Goal: Task Accomplishment & Management: Manage account settings

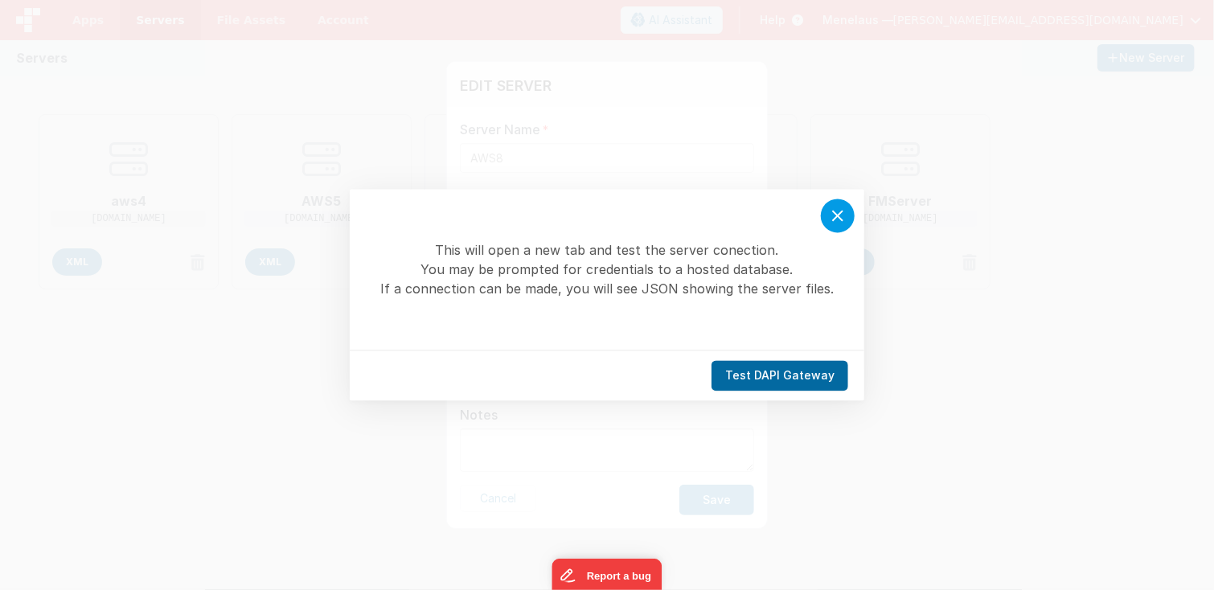
click at [840, 216] on icon at bounding box center [837, 216] width 19 height 19
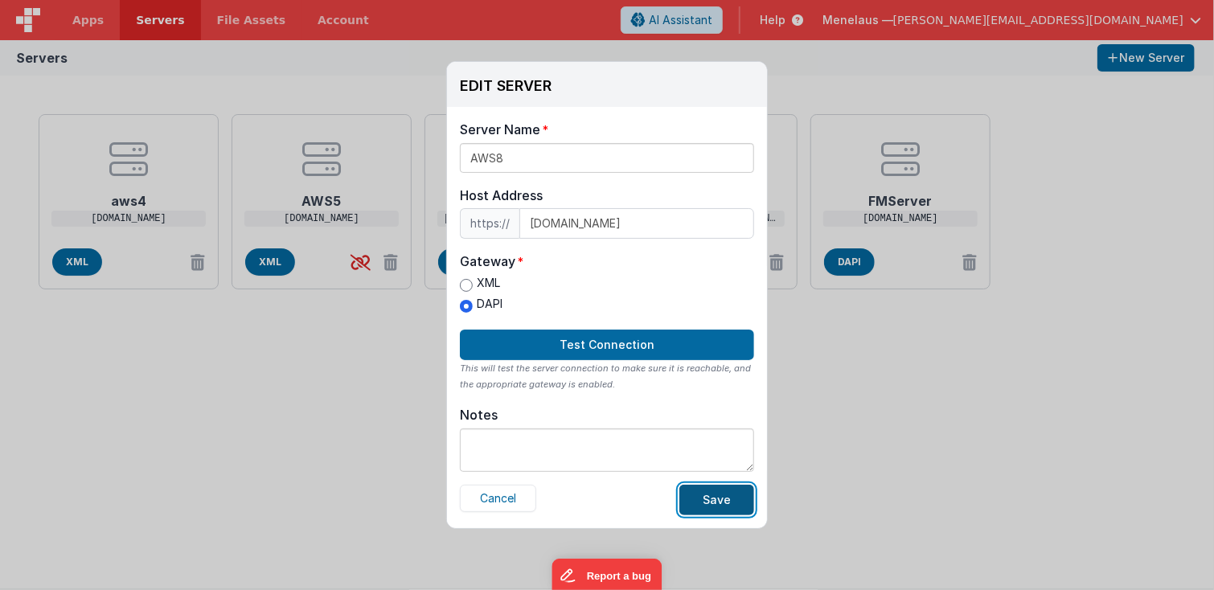
click at [729, 499] on button "Save" at bounding box center [717, 500] width 75 height 31
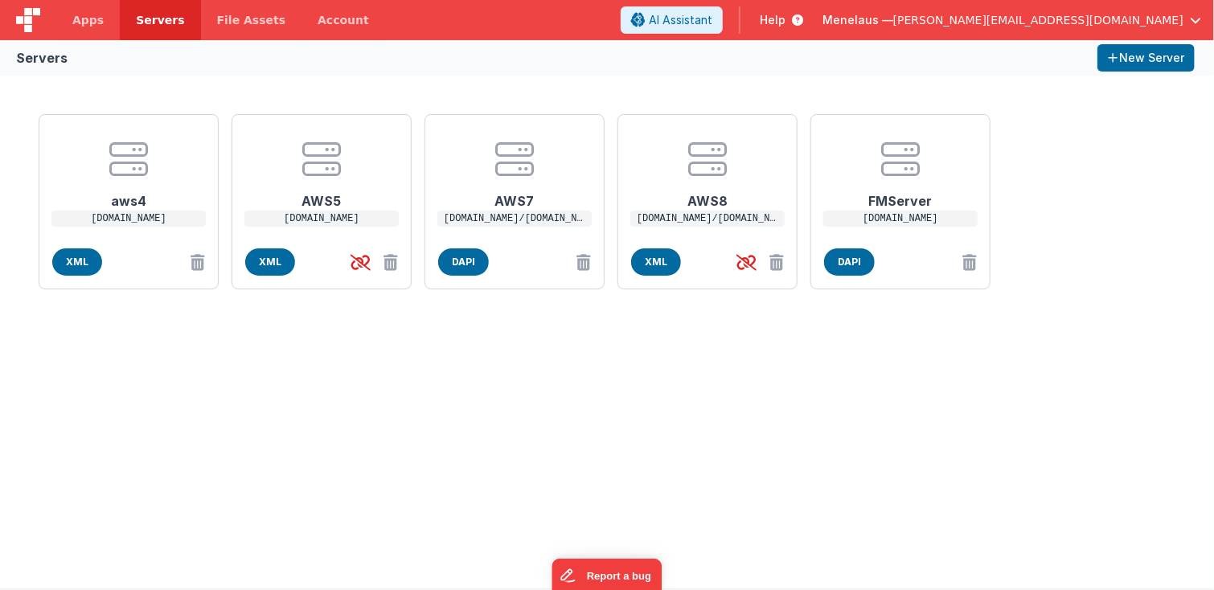
click at [360, 413] on div "EDIT SERVER Delete Server Delete Server Name AWS8 Host Address https:// [DOMAIN…" at bounding box center [607, 295] width 1214 height 590
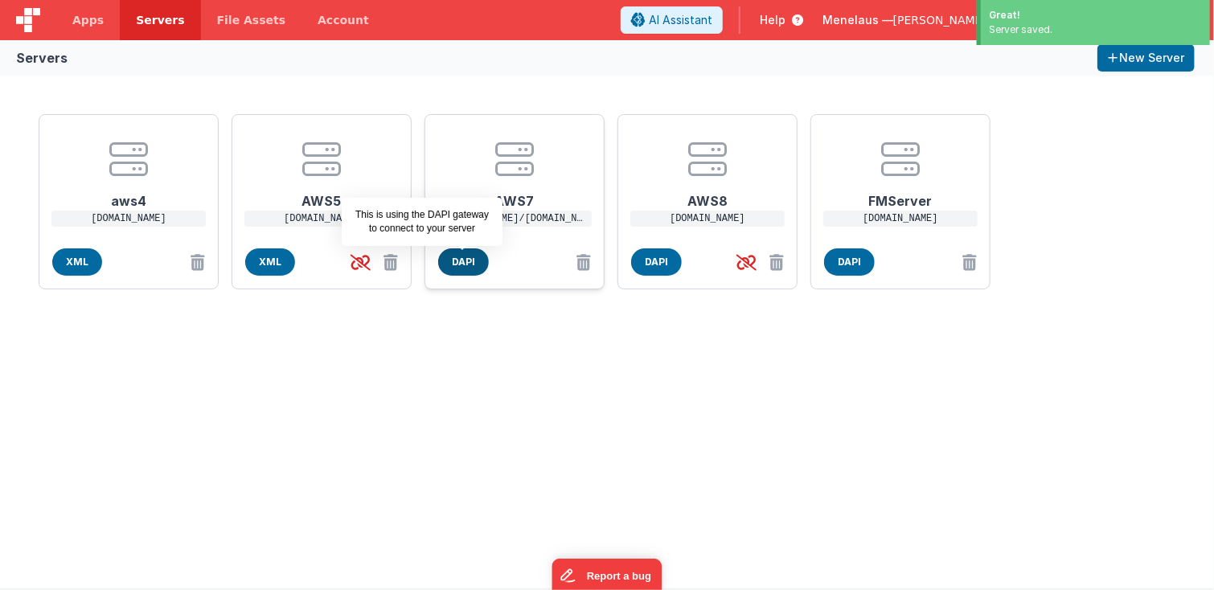
click at [463, 263] on span "DAPI" at bounding box center [463, 262] width 51 height 27
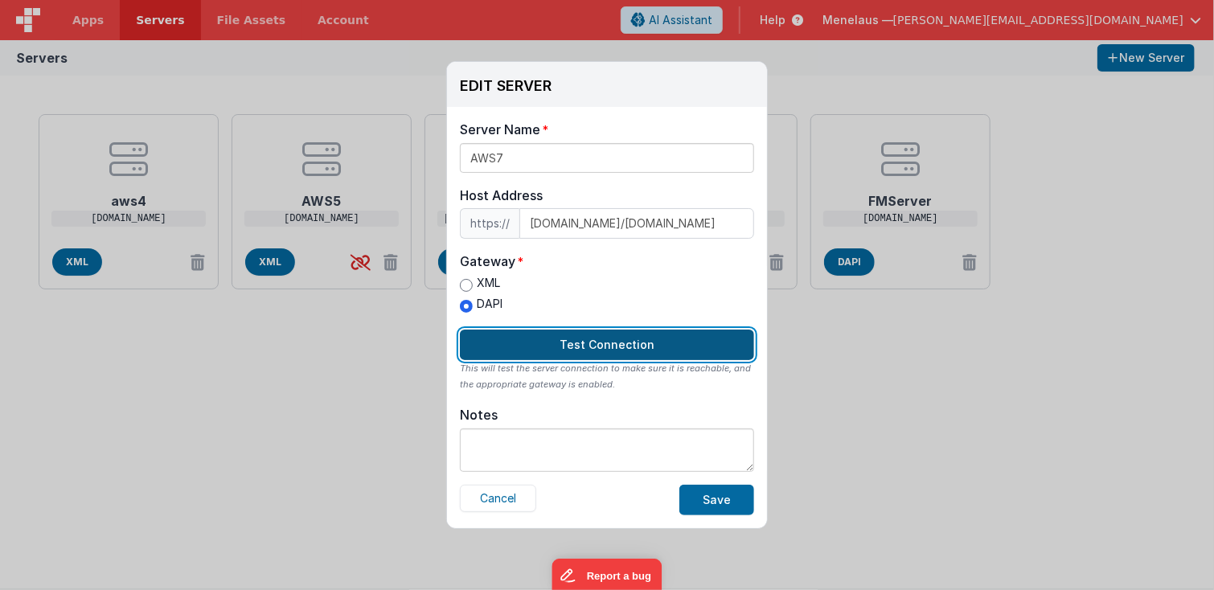
click at [631, 342] on button "Test Connection" at bounding box center [607, 345] width 294 height 31
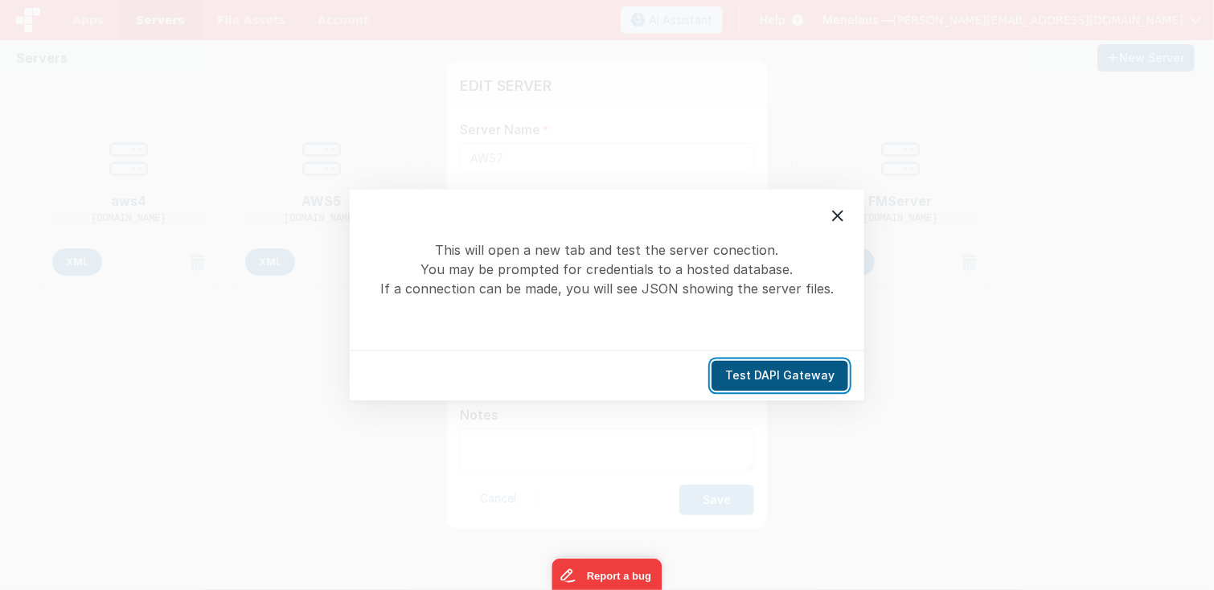
click at [794, 372] on button "Test DAPI Gateway" at bounding box center [780, 376] width 137 height 31
click at [836, 208] on icon at bounding box center [837, 216] width 19 height 19
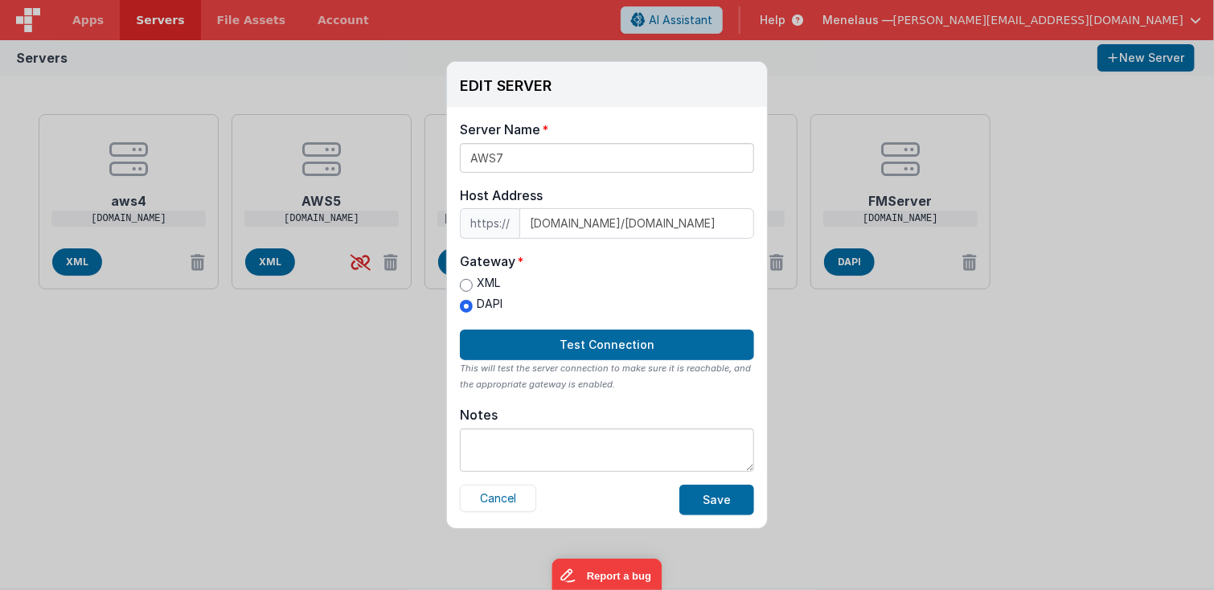
click at [484, 281] on label "XML" at bounding box center [481, 283] width 43 height 17
click at [473, 281] on input "XML" at bounding box center [466, 285] width 13 height 13
radio input "true"
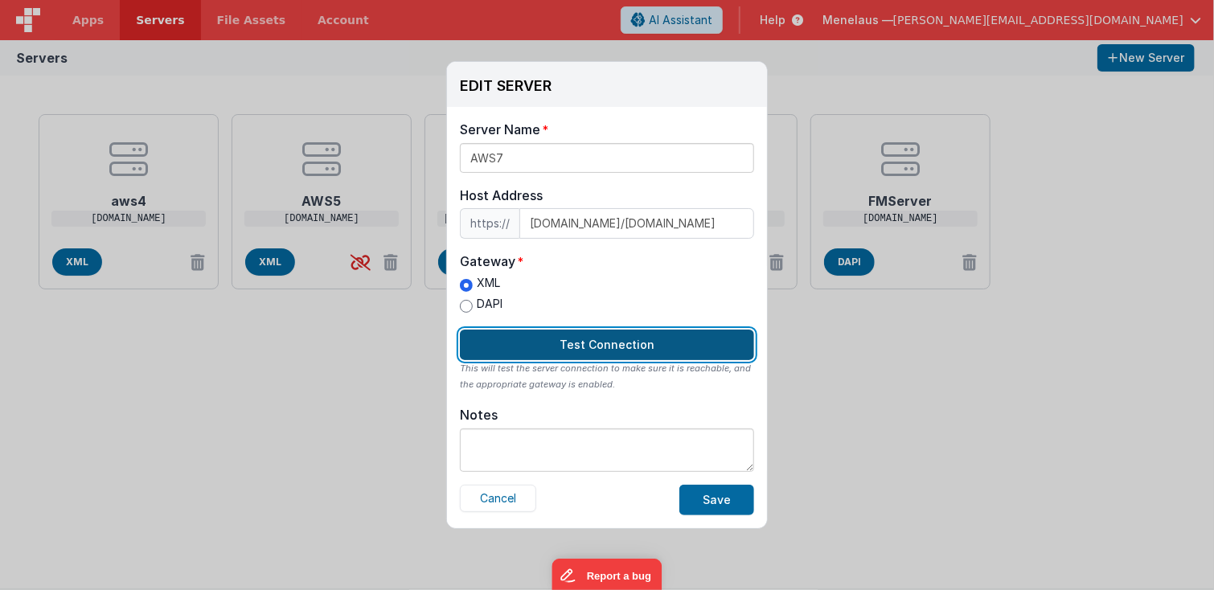
click at [673, 344] on button "Test Connection" at bounding box center [607, 345] width 294 height 31
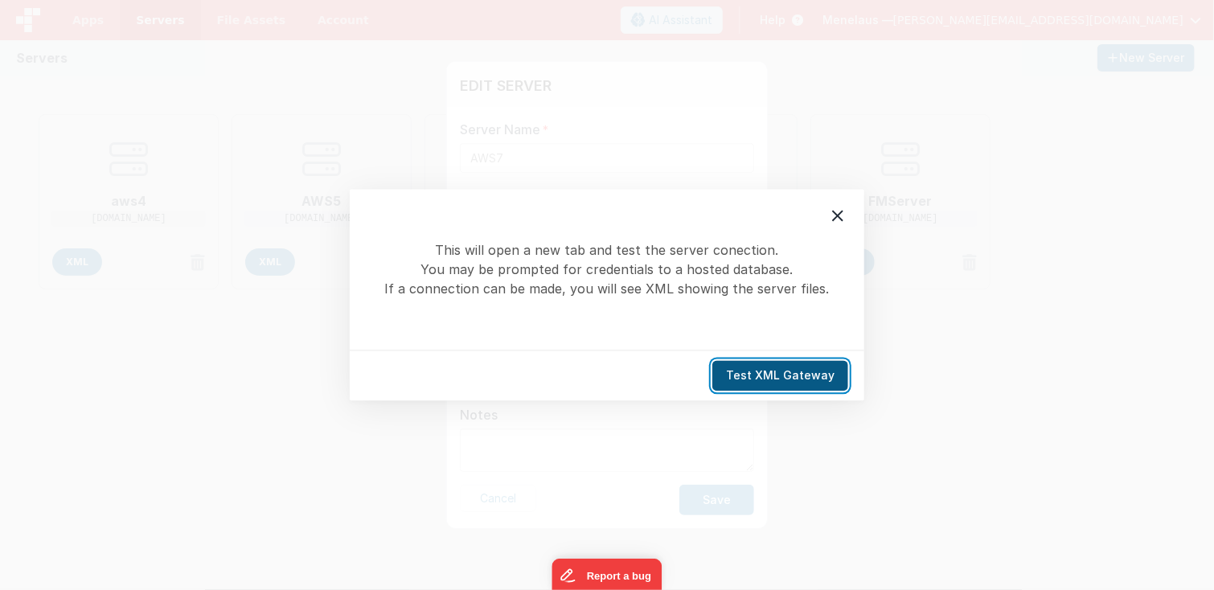
click at [777, 366] on button "Test XML Gateway" at bounding box center [781, 376] width 136 height 31
click at [836, 217] on icon at bounding box center [837, 216] width 11 height 11
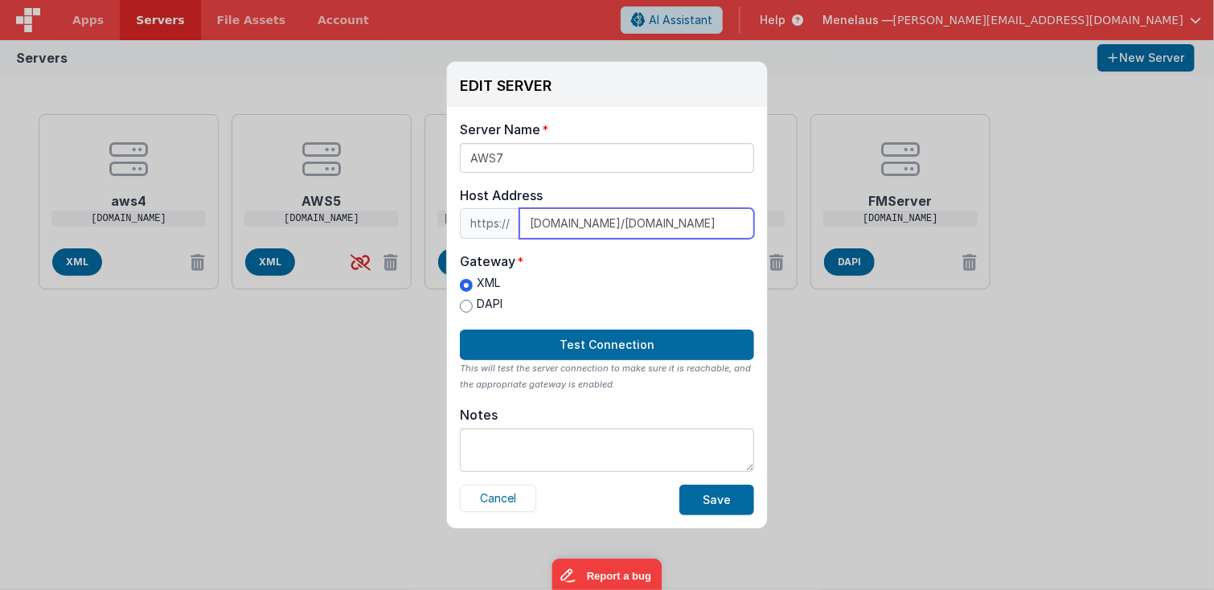
click at [688, 220] on input "[DOMAIN_NAME]/[DOMAIN_NAME]" at bounding box center [637, 223] width 235 height 31
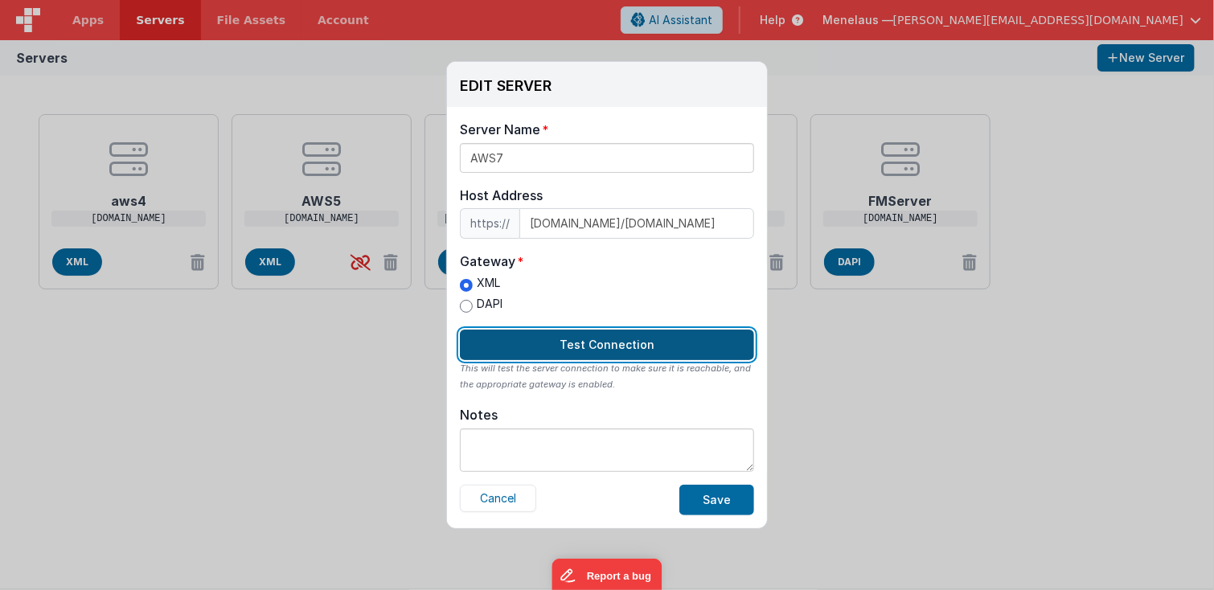
click at [634, 348] on button "Test Connection" at bounding box center [607, 345] width 294 height 31
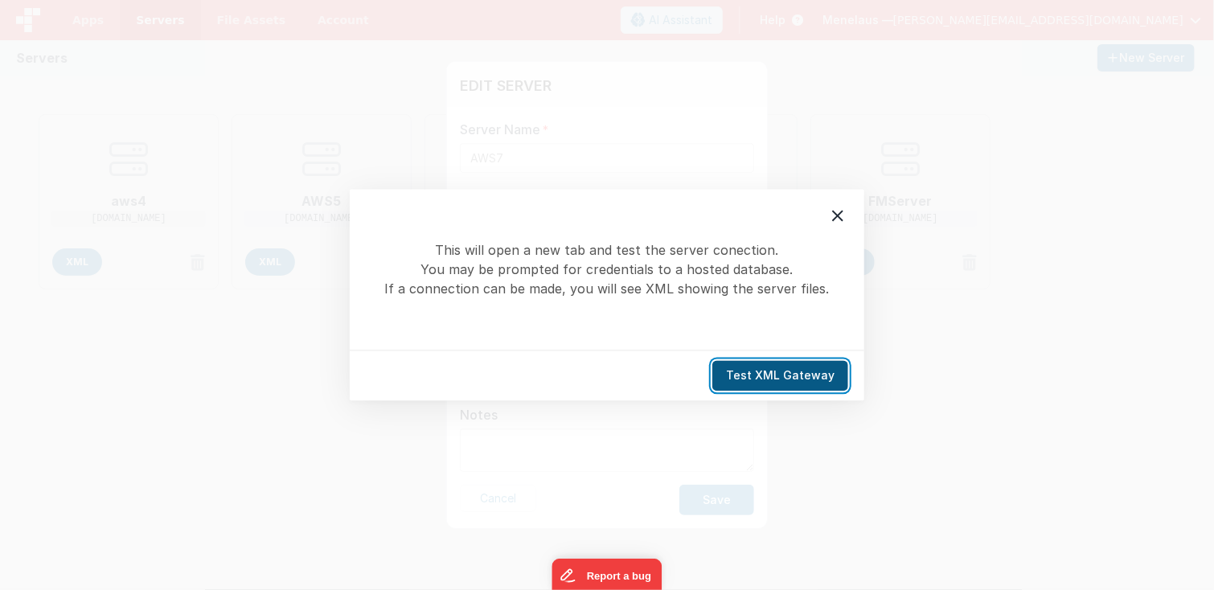
click at [760, 376] on button "Test XML Gateway" at bounding box center [781, 376] width 136 height 31
click at [838, 213] on icon at bounding box center [837, 216] width 19 height 19
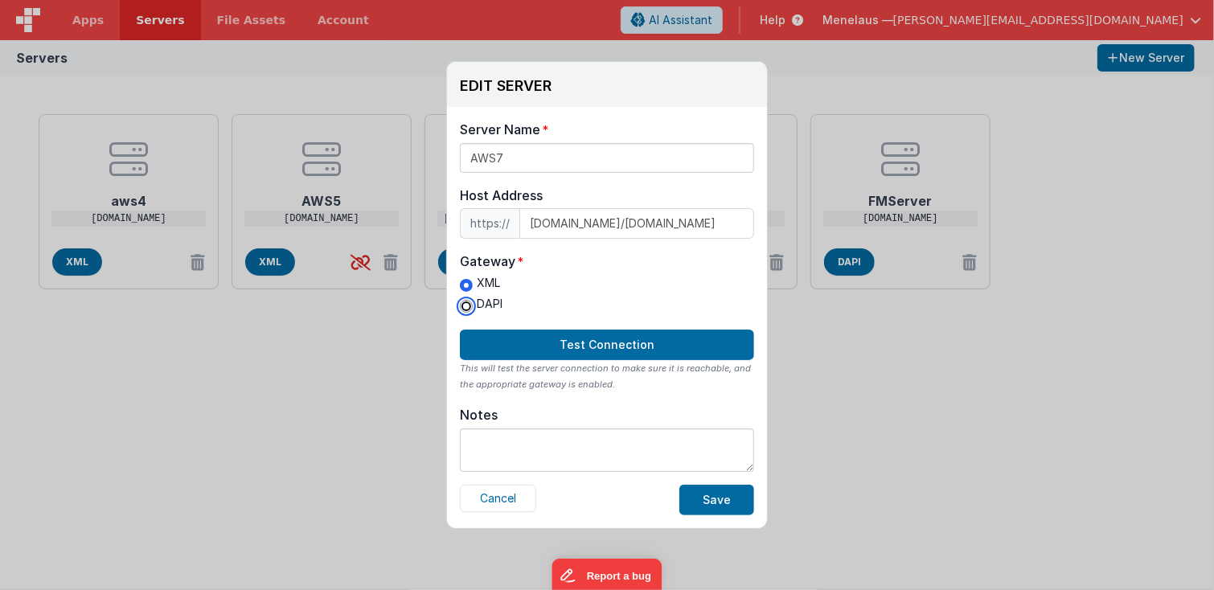
click at [463, 306] on input "DAPI" at bounding box center [466, 306] width 13 height 13
radio input "true"
click at [733, 500] on button "Save" at bounding box center [717, 500] width 75 height 31
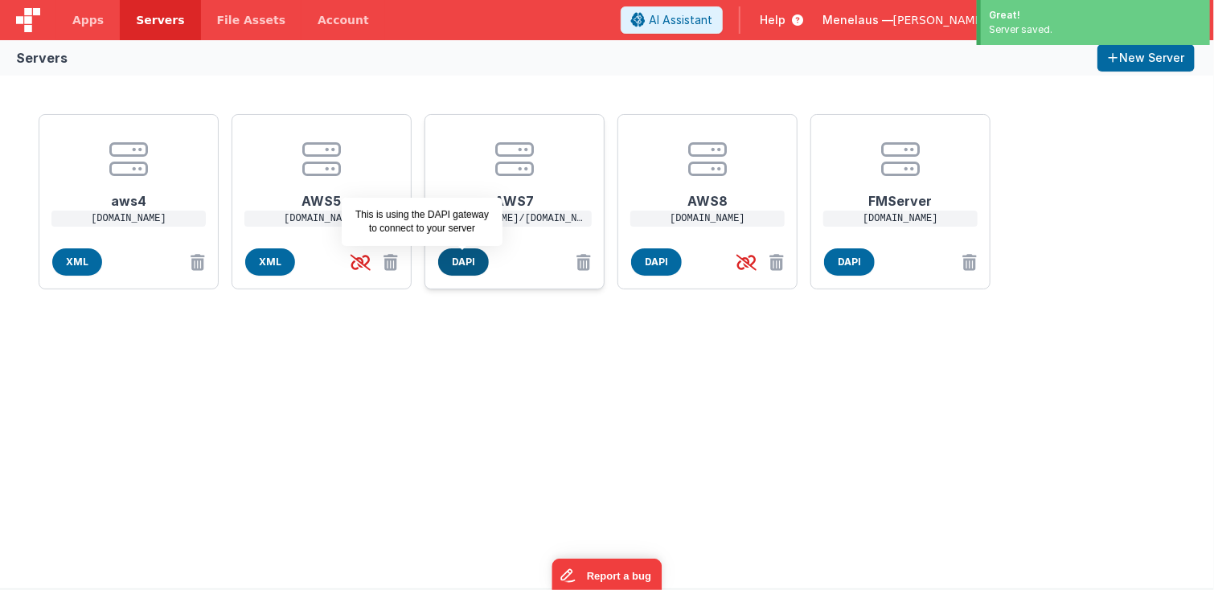
click at [452, 259] on span "DAPI" at bounding box center [463, 262] width 51 height 27
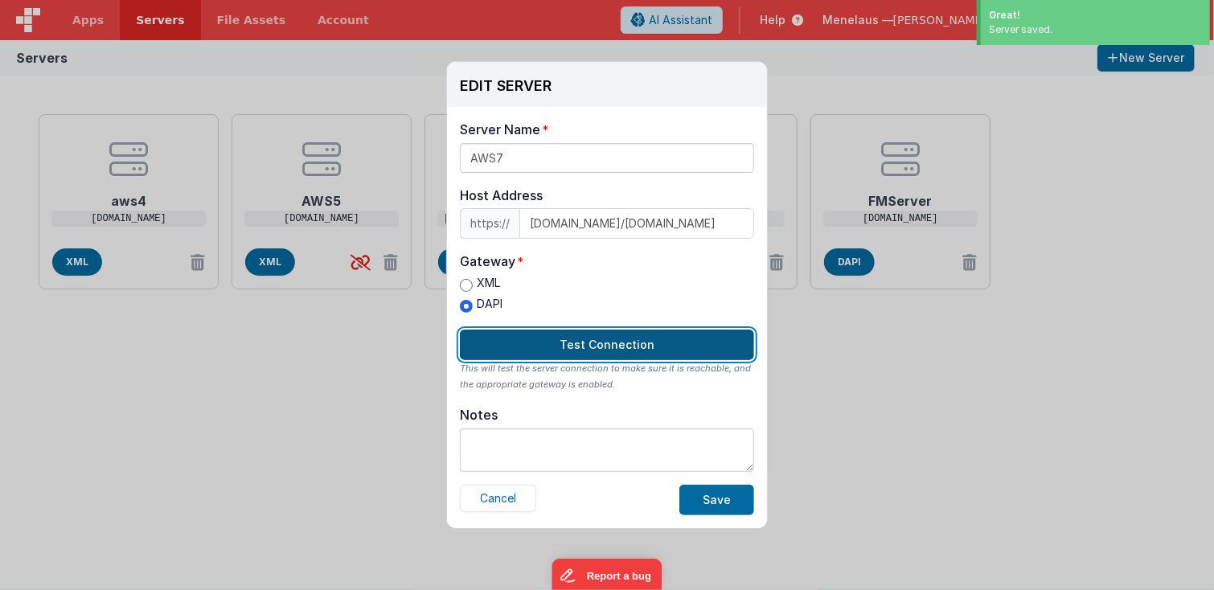
click at [633, 344] on button "Test Connection" at bounding box center [607, 345] width 294 height 31
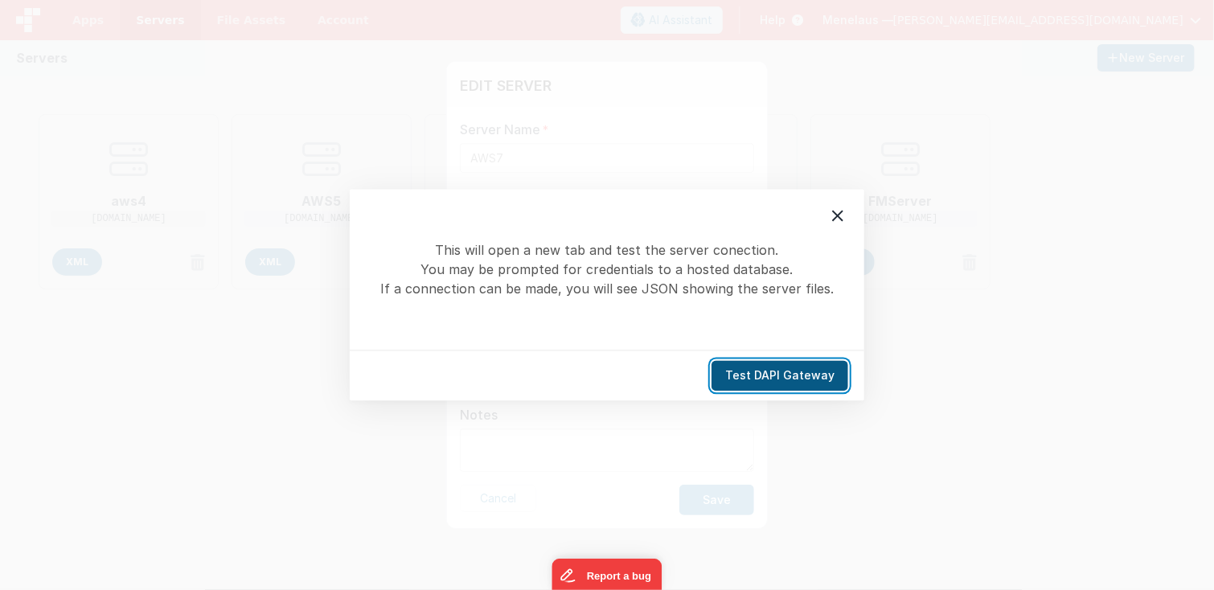
click at [750, 377] on button "Test DAPI Gateway" at bounding box center [780, 376] width 137 height 31
click at [834, 212] on icon at bounding box center [837, 216] width 11 height 11
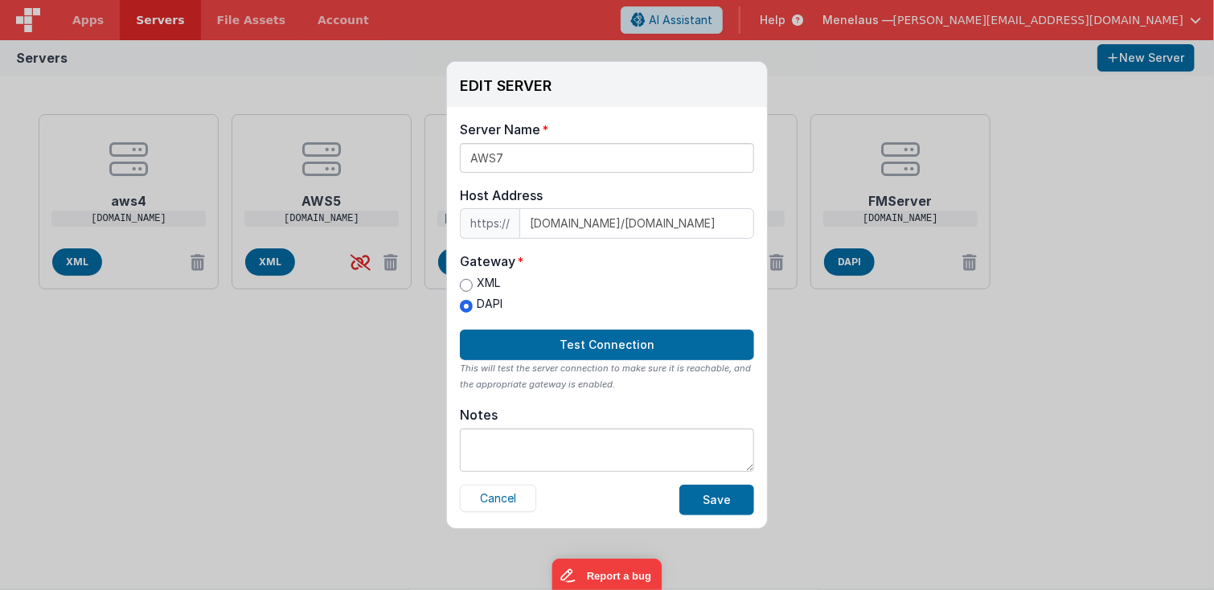
click at [491, 283] on label "XML" at bounding box center [481, 283] width 43 height 17
click at [473, 283] on input "XML" at bounding box center [466, 285] width 13 height 13
radio input "true"
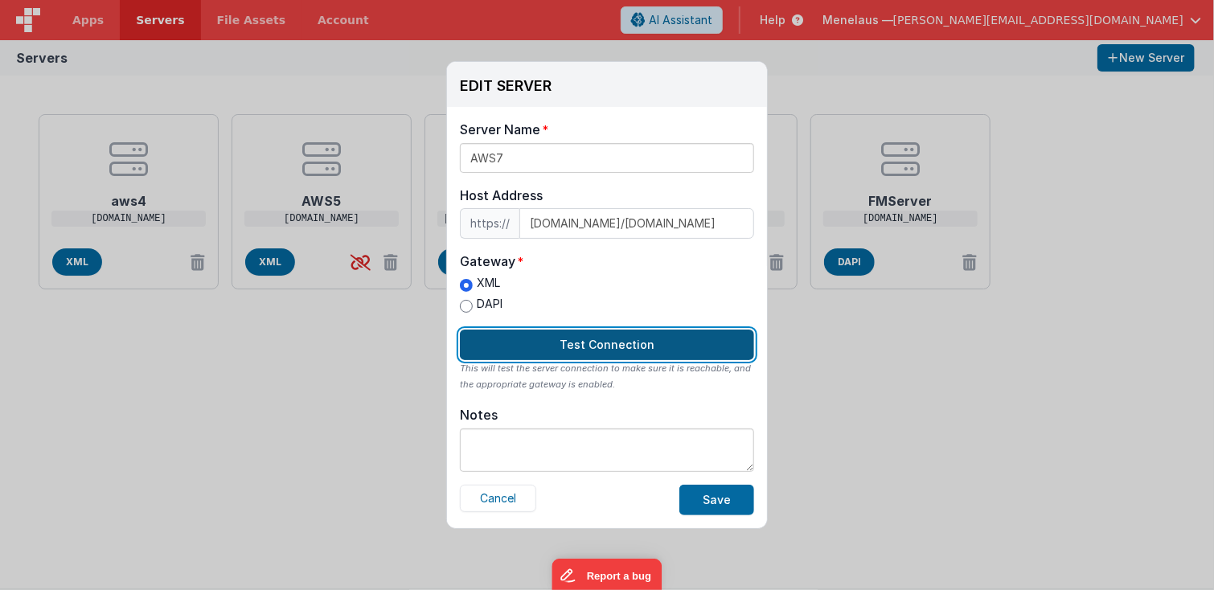
click at [577, 335] on button "Test Connection" at bounding box center [607, 345] width 294 height 31
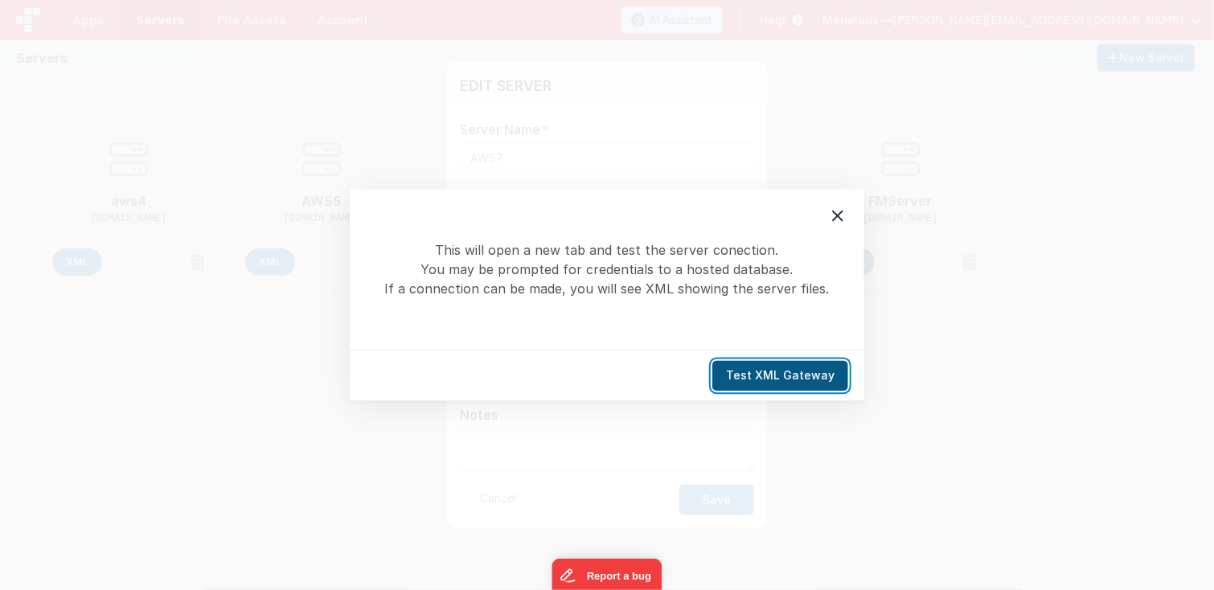
click at [733, 372] on button "Test XML Gateway" at bounding box center [781, 376] width 136 height 31
click at [808, 372] on button "Test XML Gateway" at bounding box center [781, 376] width 136 height 31
click at [791, 373] on button "Test XML Gateway" at bounding box center [781, 376] width 136 height 31
click at [836, 219] on icon at bounding box center [837, 216] width 11 height 11
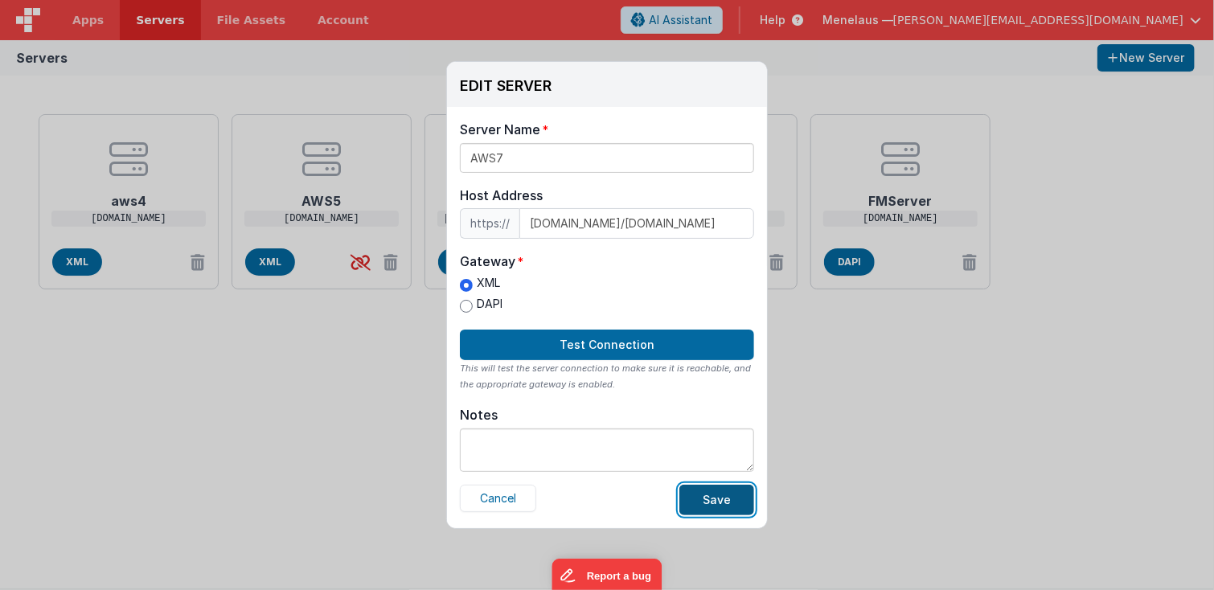
click at [729, 502] on button "Save" at bounding box center [717, 500] width 75 height 31
drag, startPoint x: 988, startPoint y: 453, endPoint x: 591, endPoint y: 355, distance: 408.3
click at [988, 452] on div "EDIT SERVER Delete Server Delete Server Name AWS7 Host Address https:// [DOMAIN…" at bounding box center [607, 295] width 1214 height 590
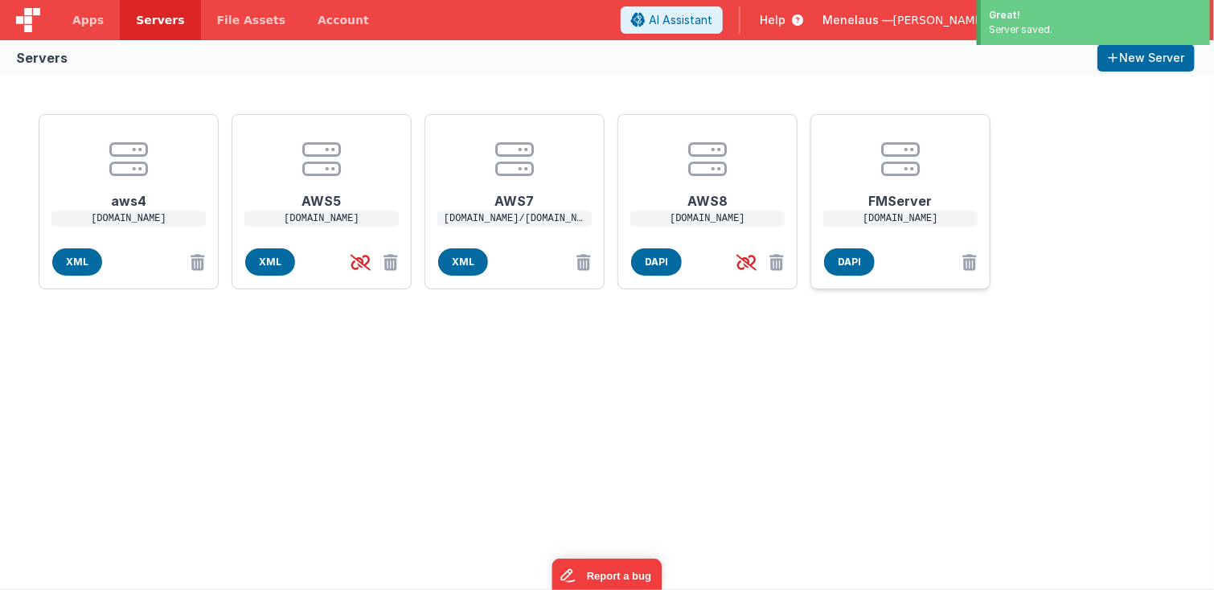
click at [901, 199] on h1 "FMServer" at bounding box center [900, 195] width 129 height 32
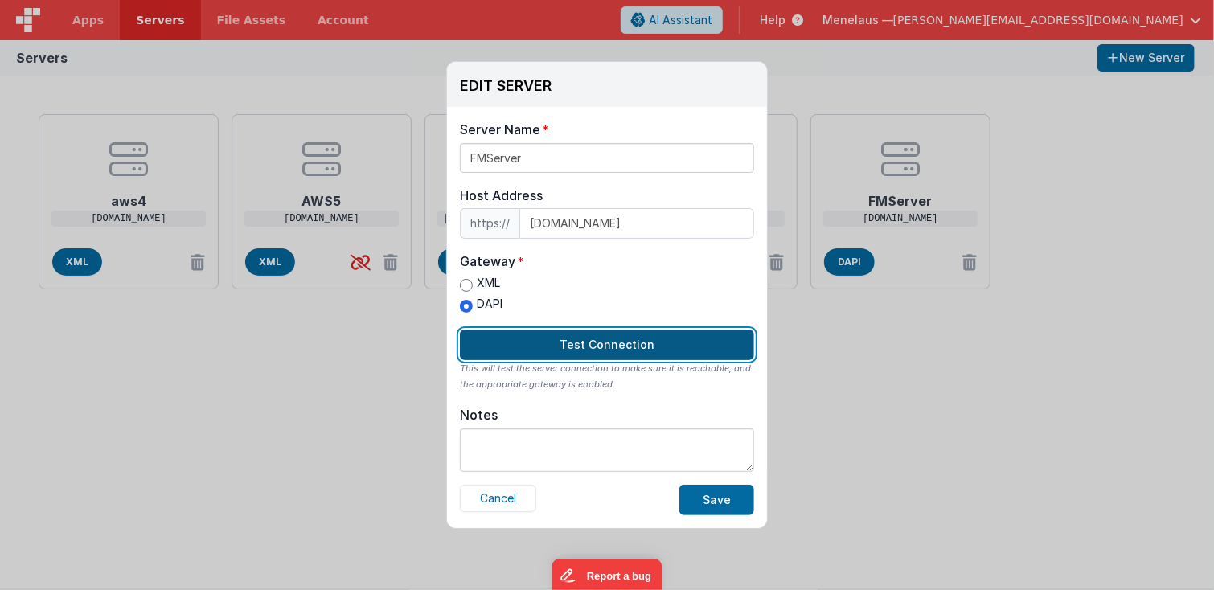
click at [602, 344] on button "Test Connection" at bounding box center [607, 345] width 294 height 31
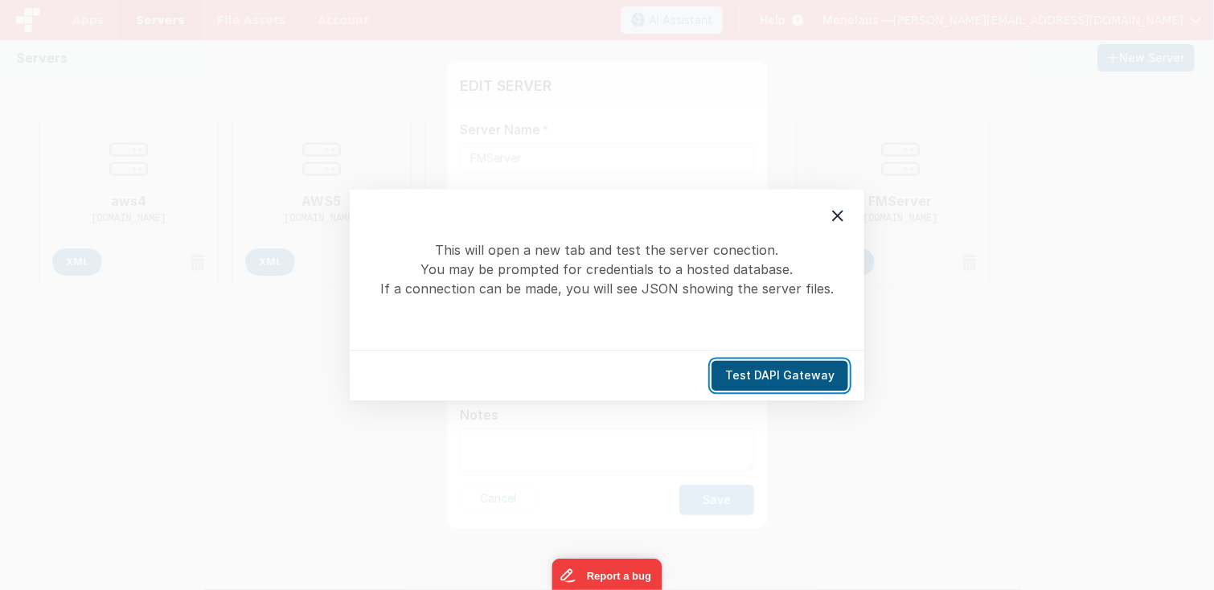
click at [795, 365] on button "Test DAPI Gateway" at bounding box center [780, 376] width 137 height 31
click at [833, 215] on icon at bounding box center [837, 216] width 19 height 19
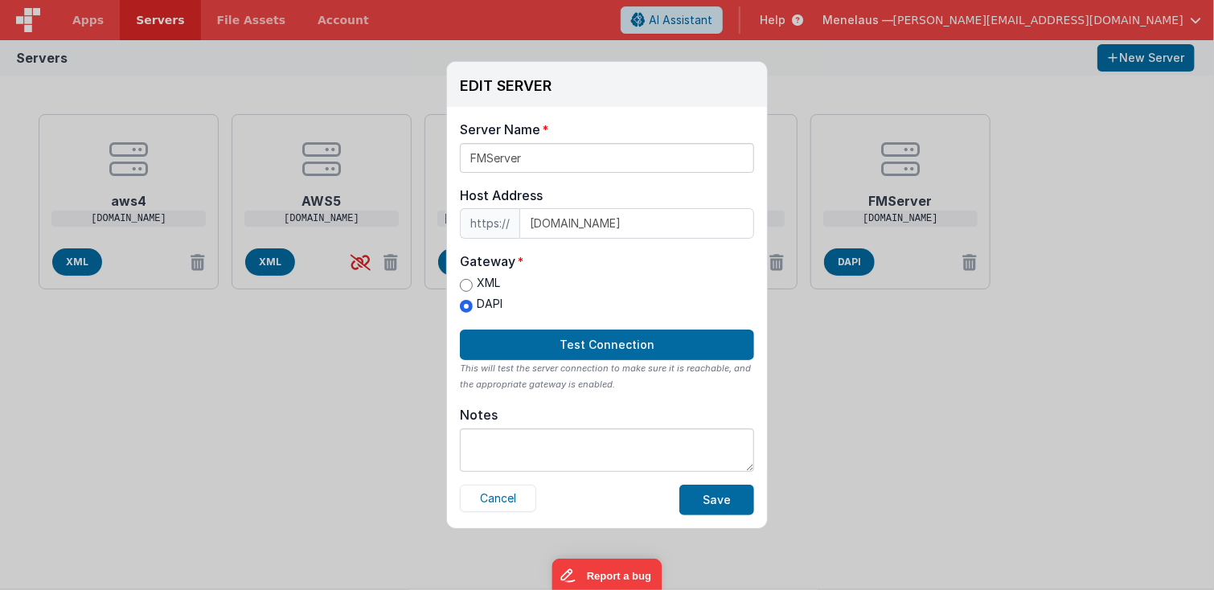
click at [1010, 478] on div "EDIT SERVER Delete Server Delete Server Name FMServer Host Address https:// [DO…" at bounding box center [607, 295] width 1214 height 590
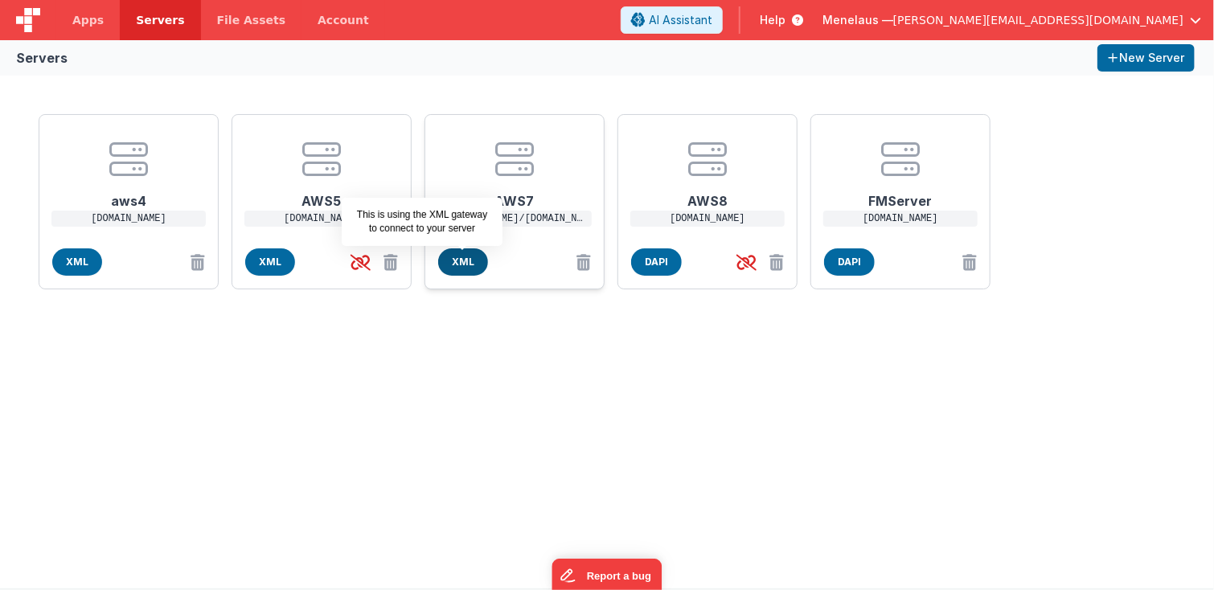
click at [474, 264] on span "XML" at bounding box center [463, 262] width 50 height 27
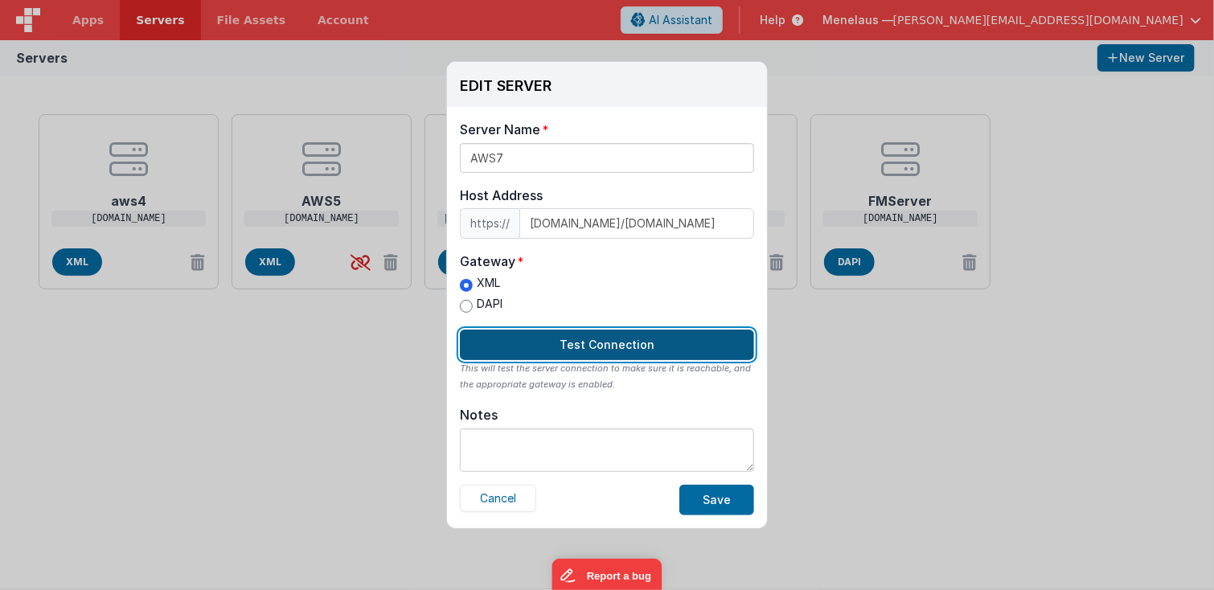
click at [613, 340] on button "Test Connection" at bounding box center [607, 345] width 294 height 31
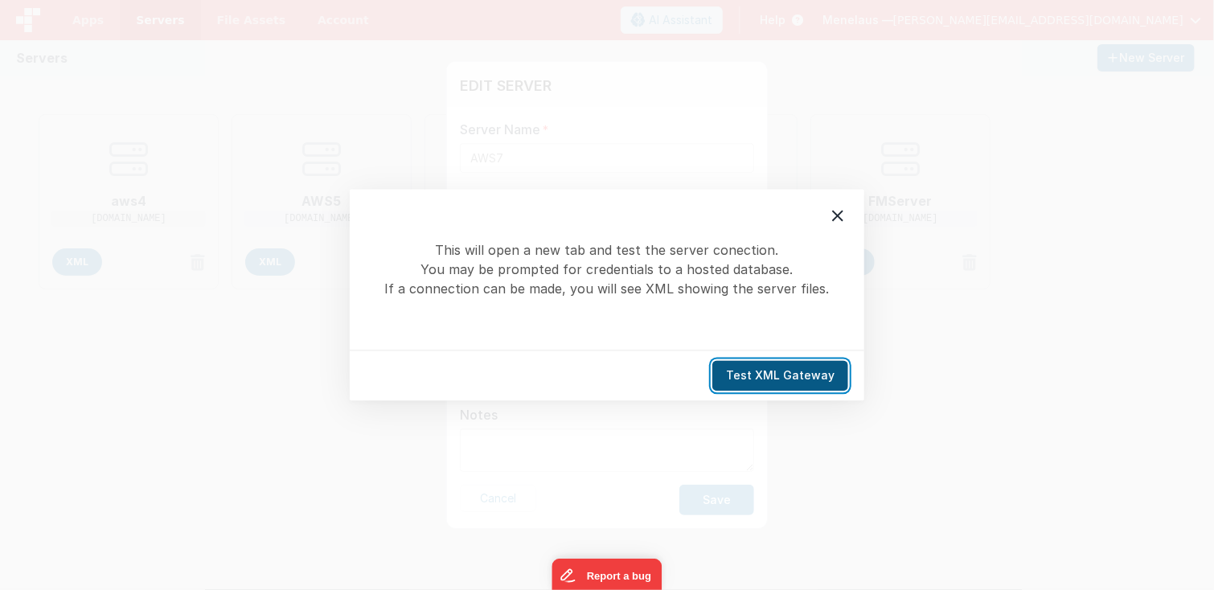
click at [771, 376] on button "Test XML Gateway" at bounding box center [781, 376] width 136 height 31
drag, startPoint x: 837, startPoint y: 213, endPoint x: 794, endPoint y: 229, distance: 46.3
click at [836, 212] on icon at bounding box center [837, 216] width 19 height 19
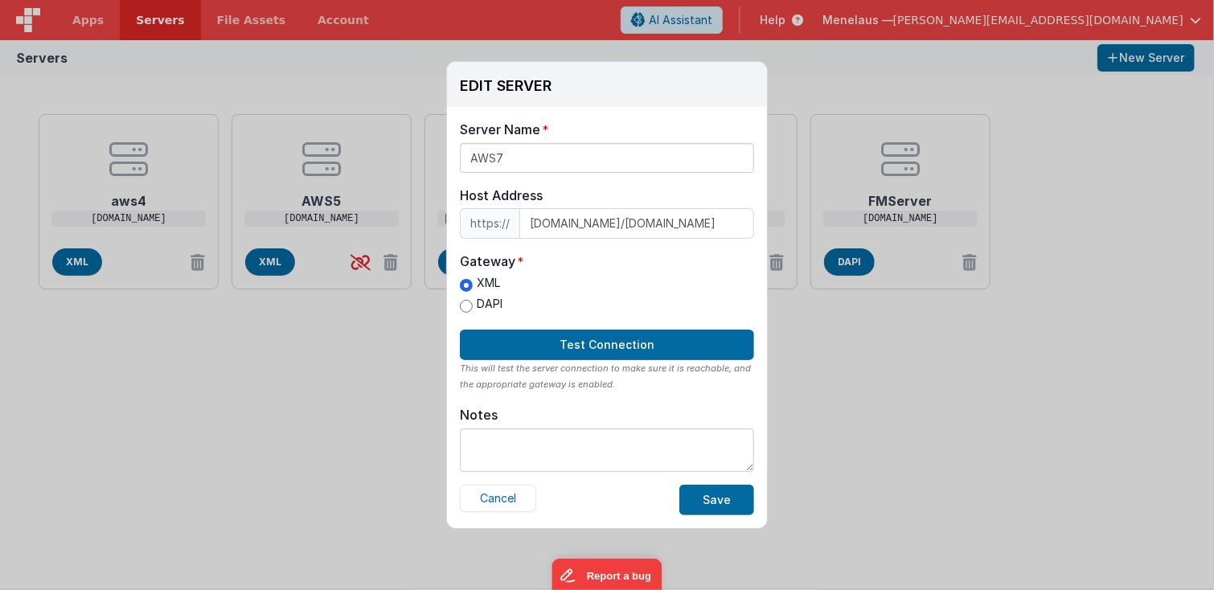
click at [473, 299] on label "DAPI" at bounding box center [481, 304] width 43 height 17
click at [473, 300] on input "DAPI" at bounding box center [466, 306] width 13 height 13
radio input "true"
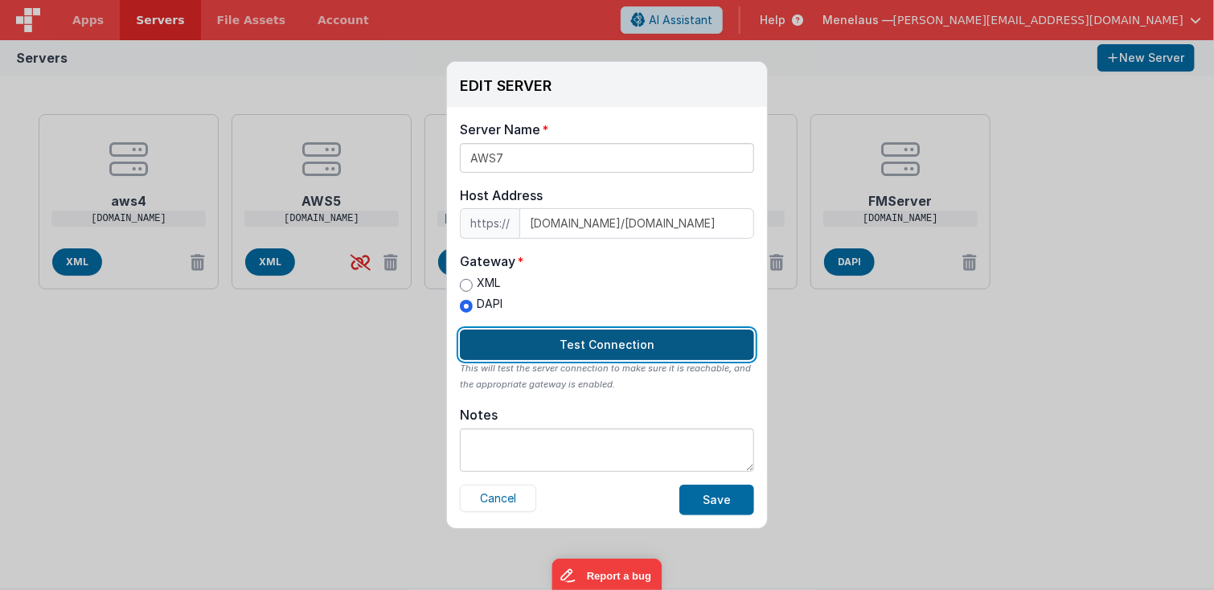
click at [571, 336] on button "Test Connection" at bounding box center [607, 345] width 294 height 31
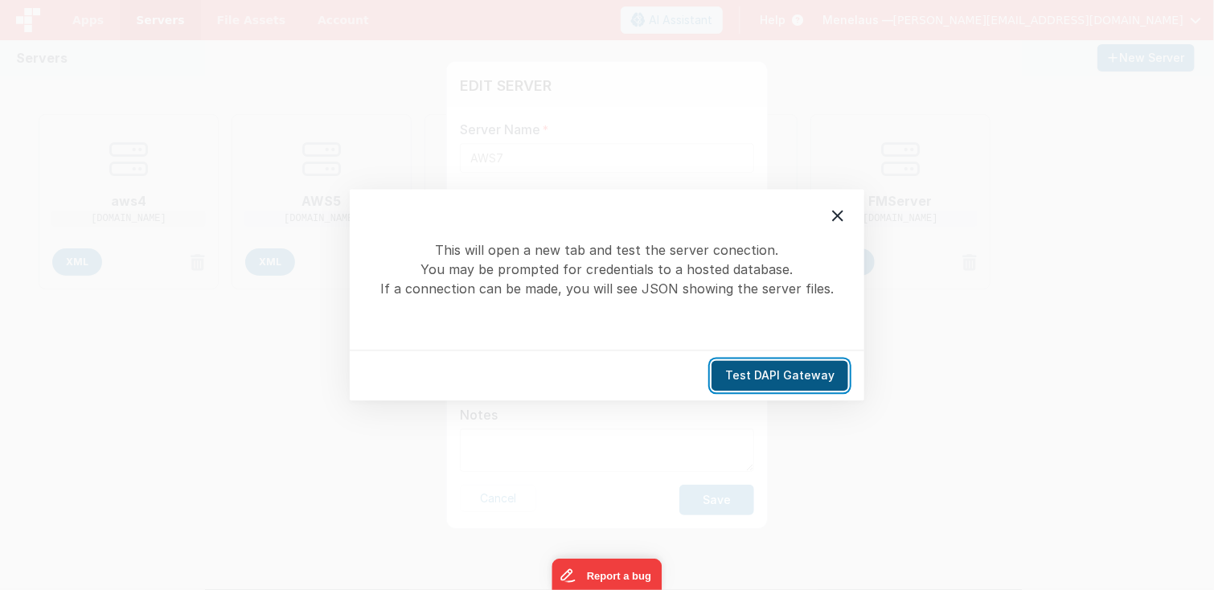
click at [743, 369] on button "Test DAPI Gateway" at bounding box center [780, 376] width 137 height 31
click at [836, 216] on icon at bounding box center [837, 216] width 11 height 11
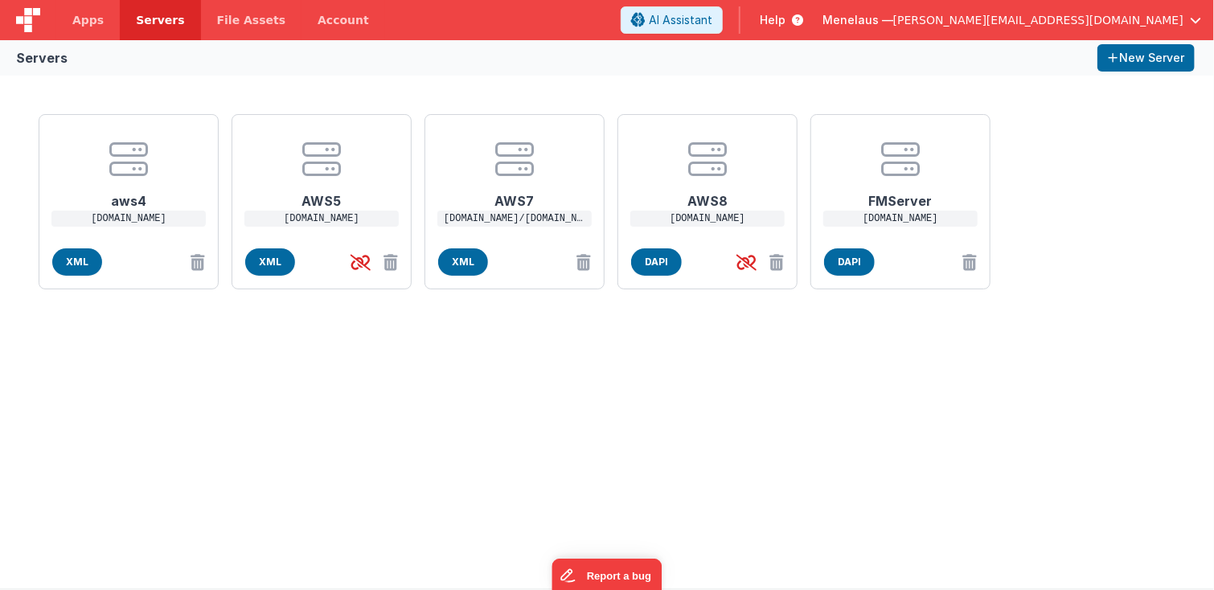
click at [996, 412] on div "EDIT SERVER Delete Server Delete Server Name AWS7 Host Address https:// [DOMAIN…" at bounding box center [607, 295] width 1214 height 590
click at [497, 213] on p "[DOMAIN_NAME]/[DOMAIN_NAME]" at bounding box center [515, 219] width 154 height 16
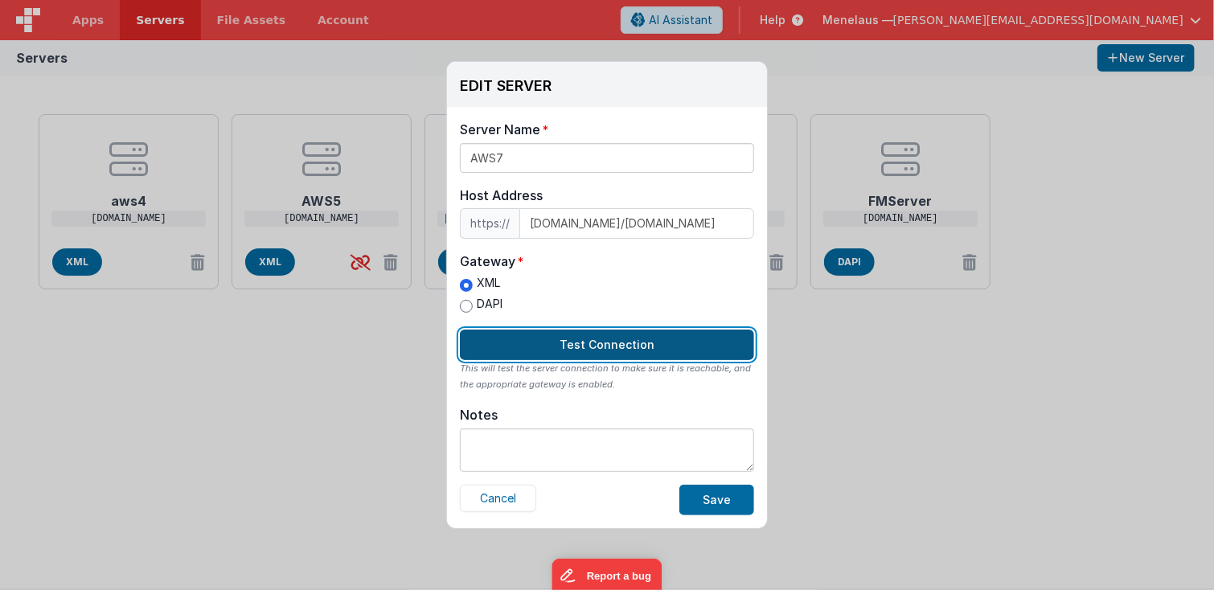
click at [700, 335] on button "Test Connection" at bounding box center [607, 345] width 294 height 31
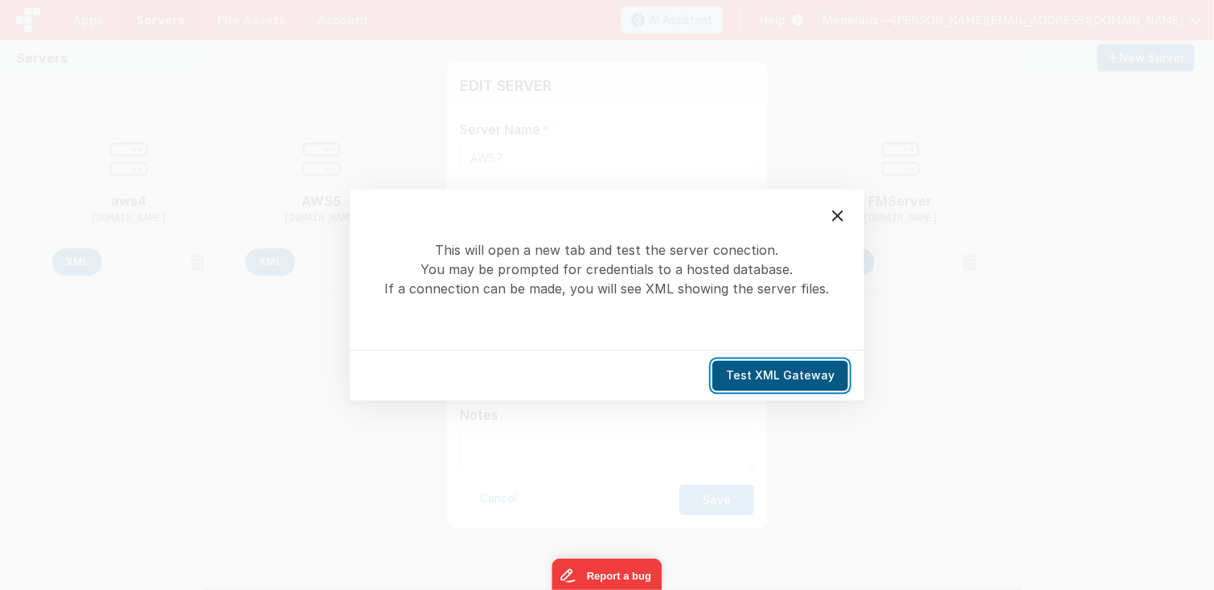
click at [766, 377] on button "Test XML Gateway" at bounding box center [781, 376] width 136 height 31
click at [837, 219] on icon at bounding box center [837, 216] width 19 height 19
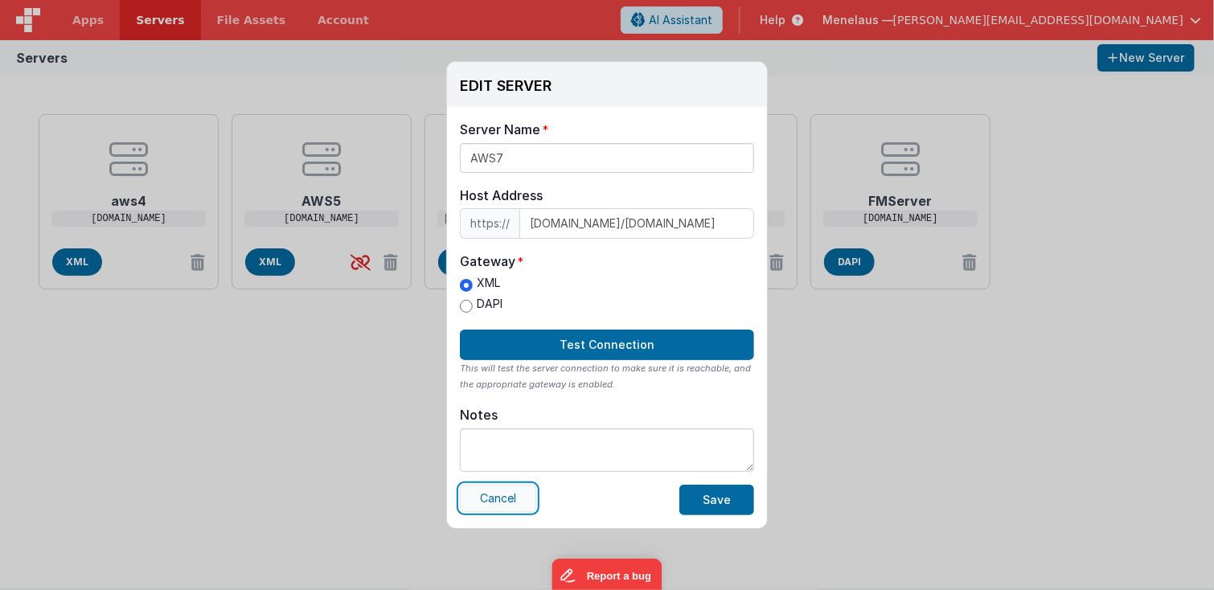
click at [492, 497] on button "Cancel" at bounding box center [498, 498] width 76 height 27
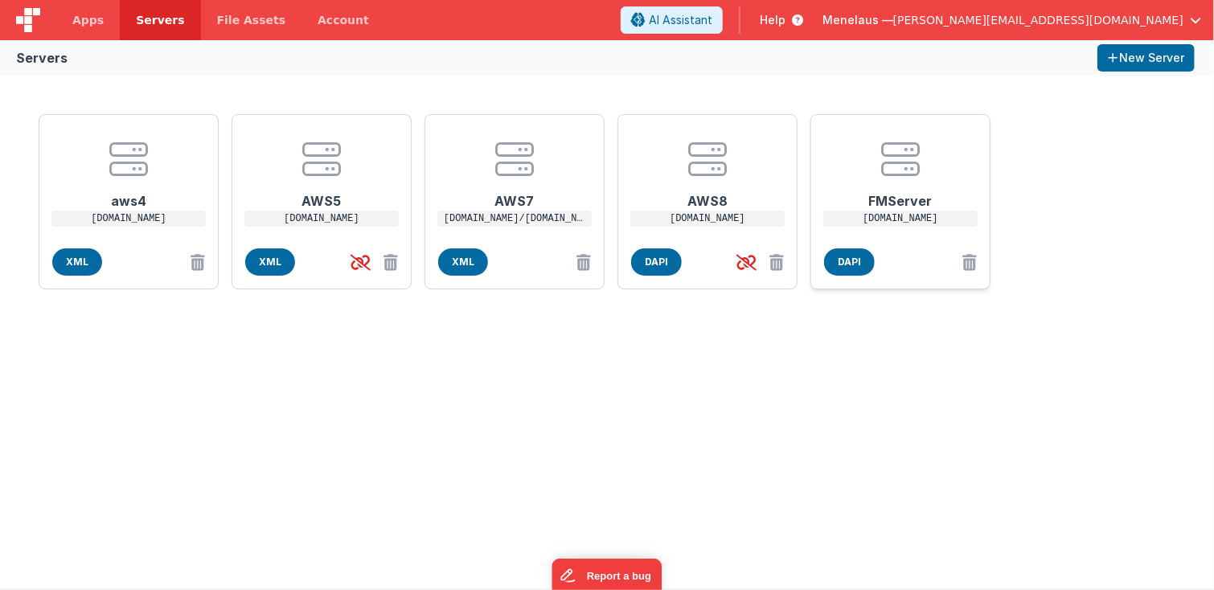
click at [877, 213] on p "[DOMAIN_NAME]" at bounding box center [901, 219] width 154 height 16
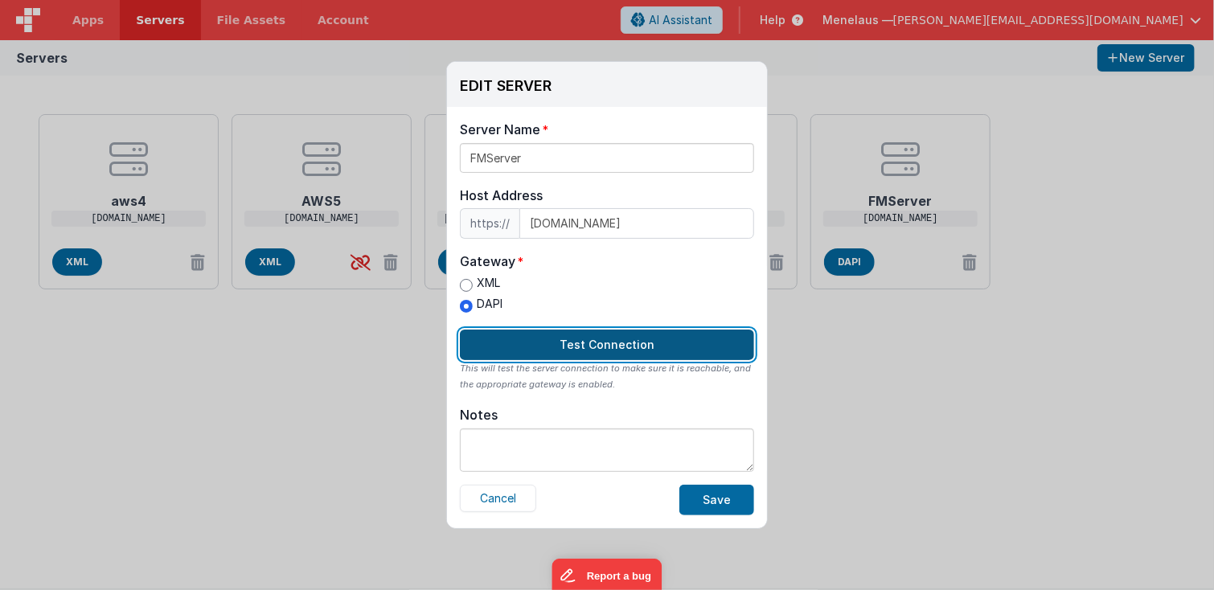
click at [581, 343] on button "Test Connection" at bounding box center [607, 345] width 294 height 31
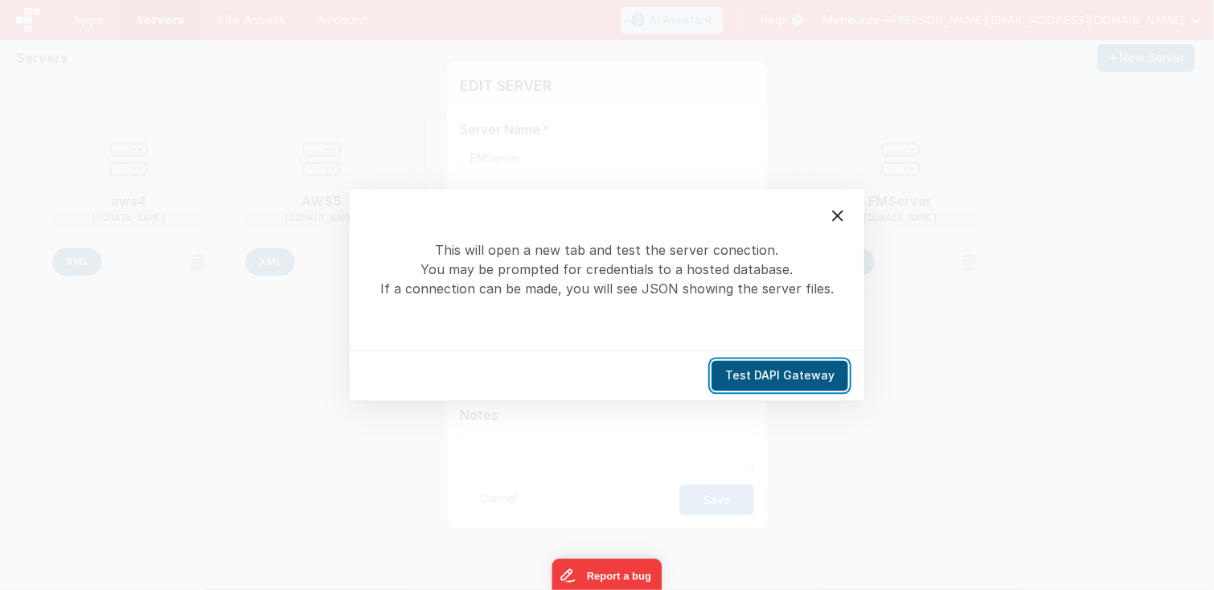
click at [818, 376] on button "Test DAPI Gateway" at bounding box center [780, 376] width 137 height 31
click at [788, 376] on button "Test DAPI Gateway" at bounding box center [780, 376] width 137 height 31
click at [839, 213] on icon at bounding box center [837, 216] width 19 height 19
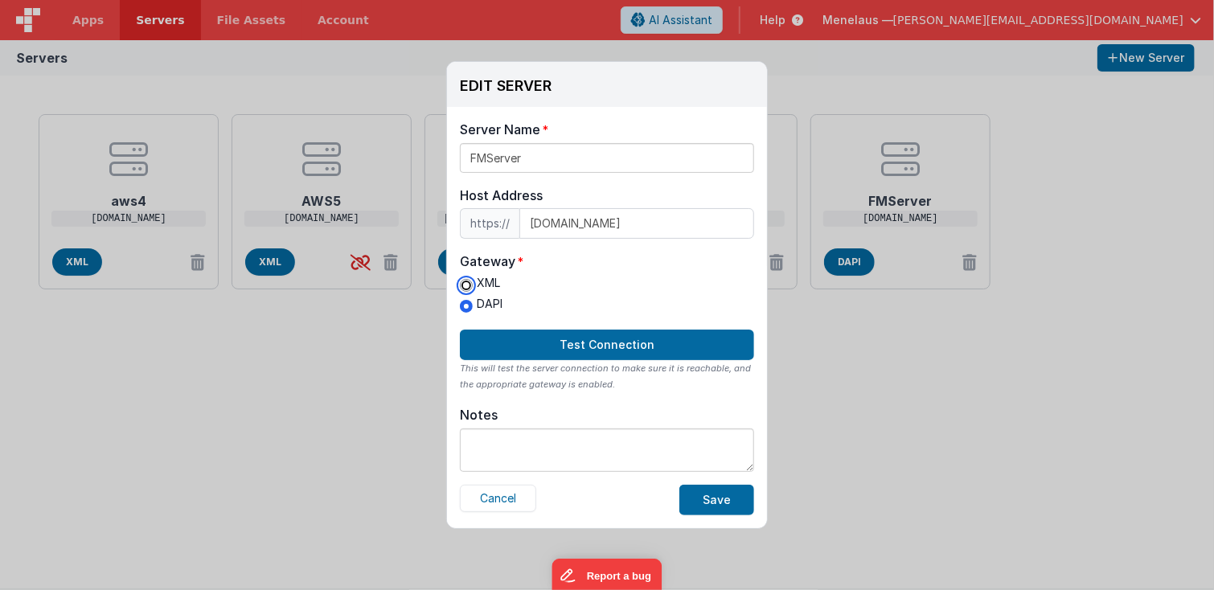
click at [465, 283] on input "XML" at bounding box center [466, 285] width 13 height 13
radio input "true"
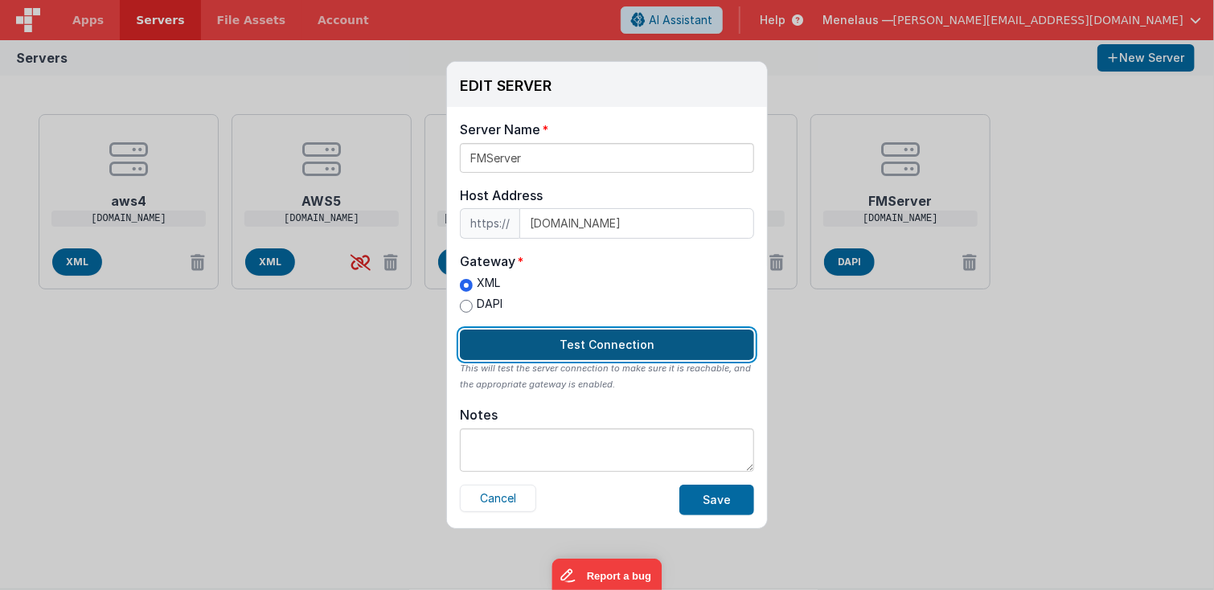
click at [594, 341] on button "Test Connection" at bounding box center [607, 345] width 294 height 31
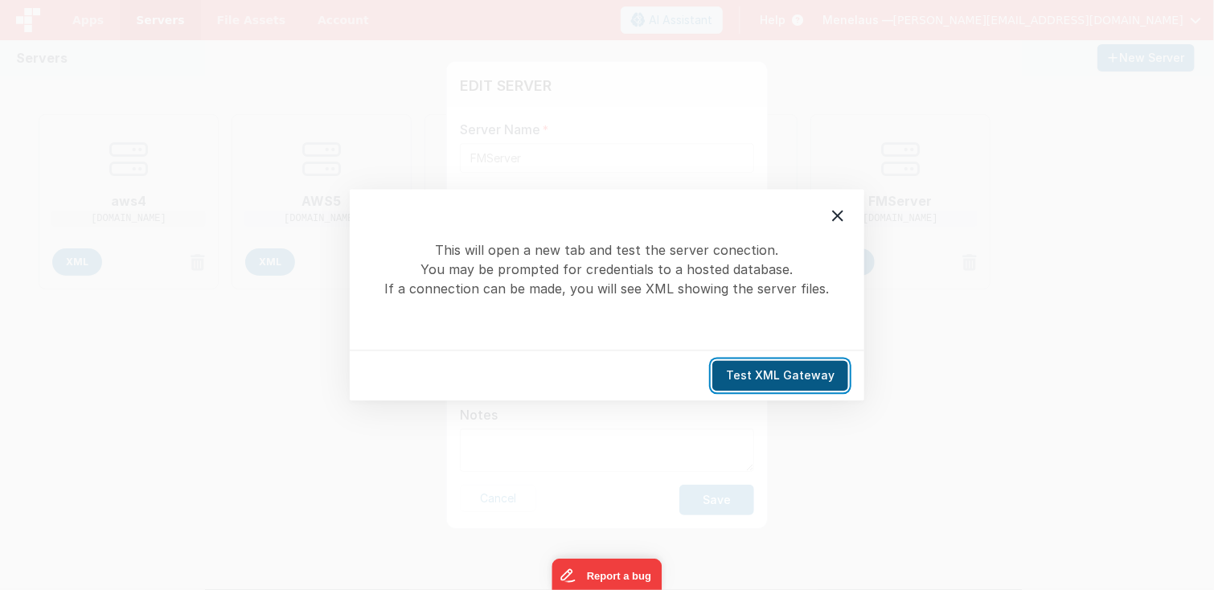
click at [774, 371] on button "Test XML Gateway" at bounding box center [781, 376] width 136 height 31
click at [836, 207] on icon at bounding box center [837, 216] width 19 height 19
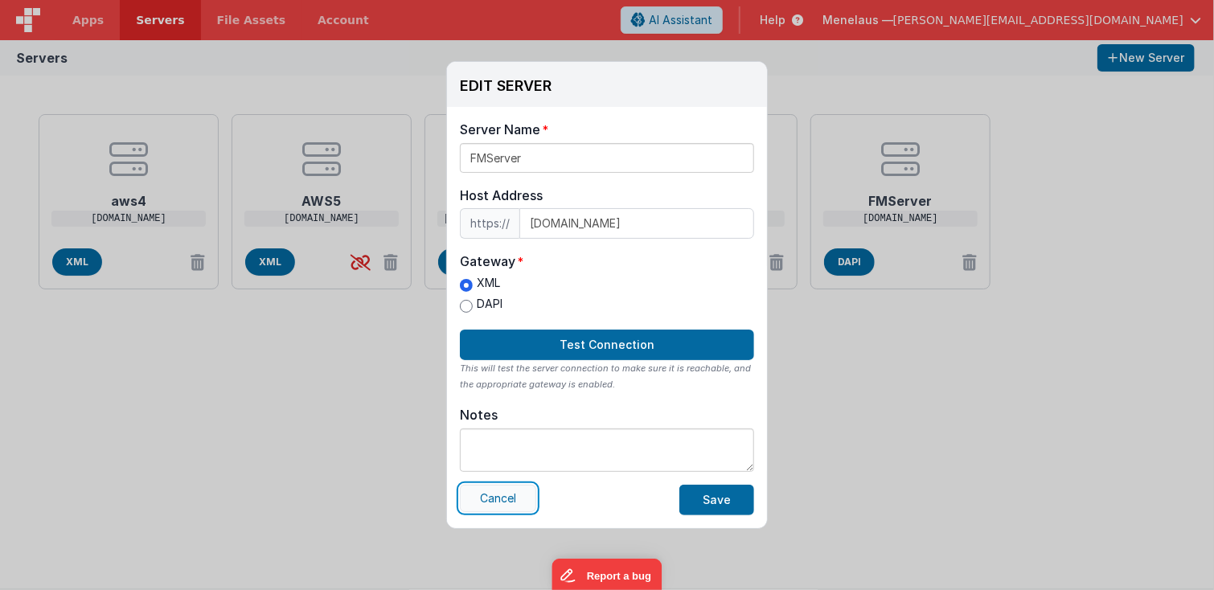
click at [489, 497] on button "Cancel" at bounding box center [498, 498] width 76 height 27
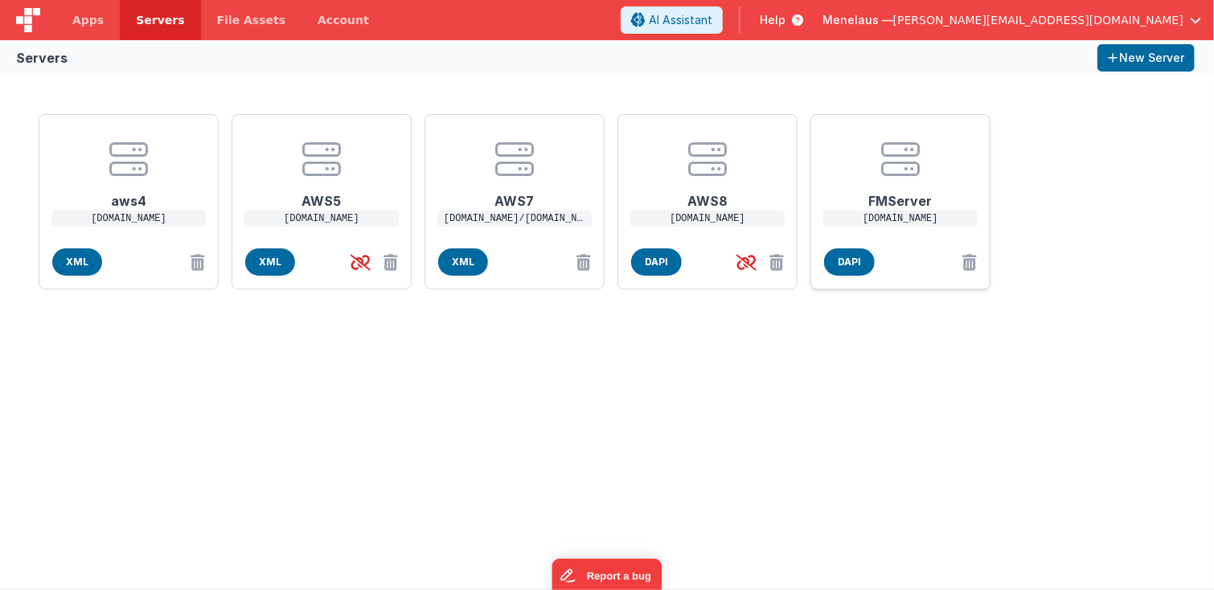
click at [881, 195] on h1 "FMServer" at bounding box center [900, 195] width 129 height 32
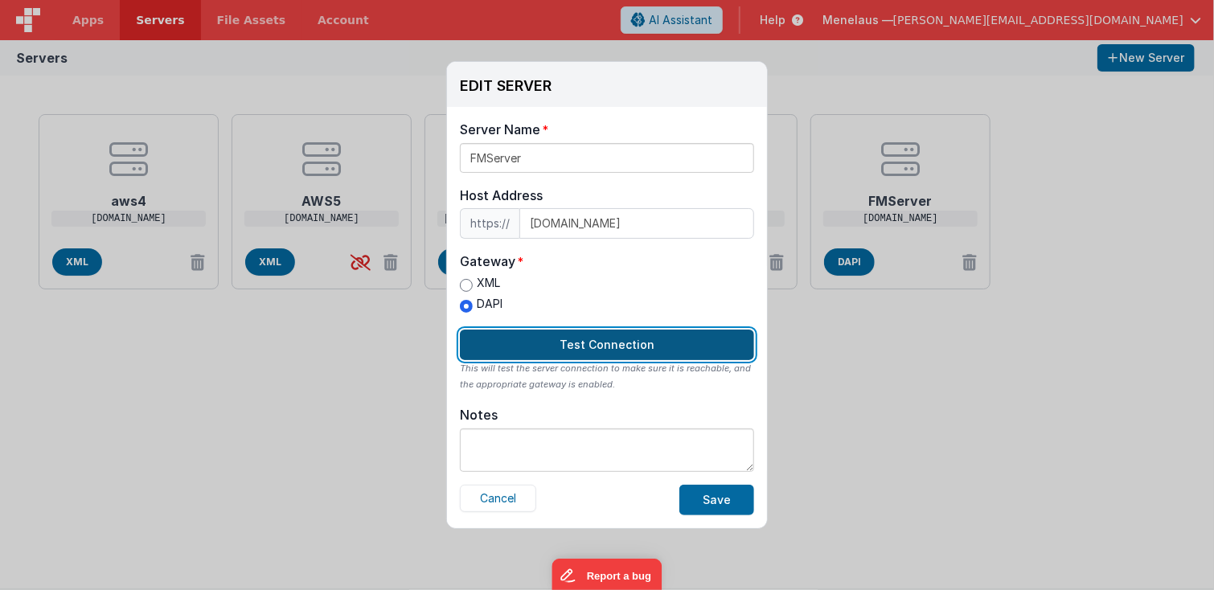
click at [617, 344] on button "Test Connection" at bounding box center [607, 345] width 294 height 31
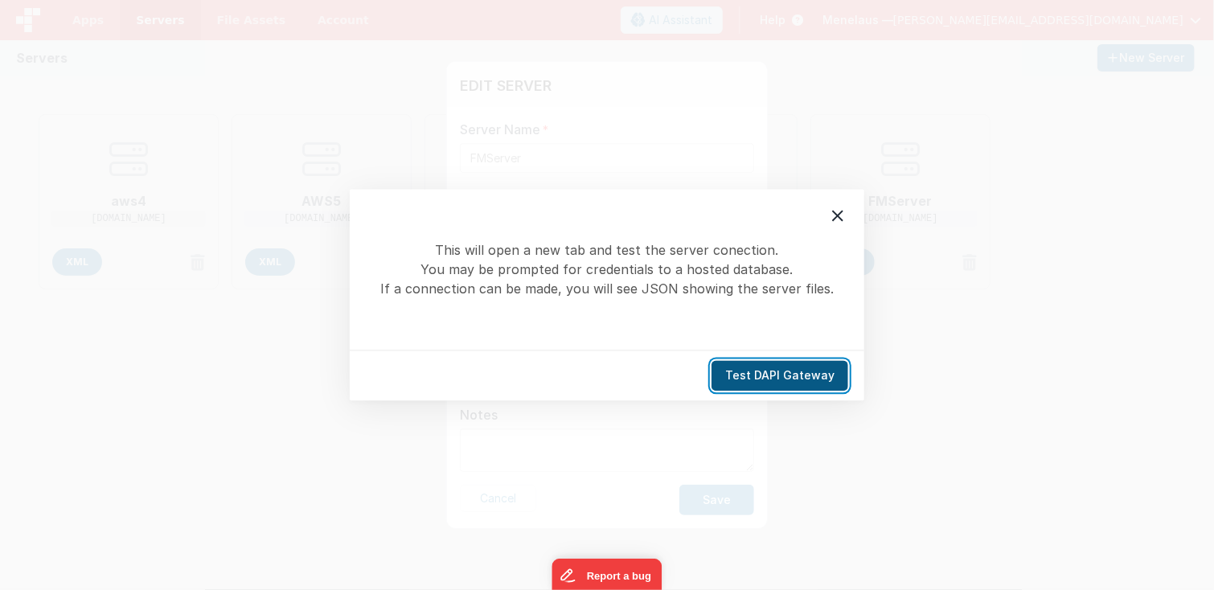
click at [807, 370] on button "Test DAPI Gateway" at bounding box center [780, 376] width 137 height 31
click at [840, 216] on icon at bounding box center [837, 216] width 19 height 19
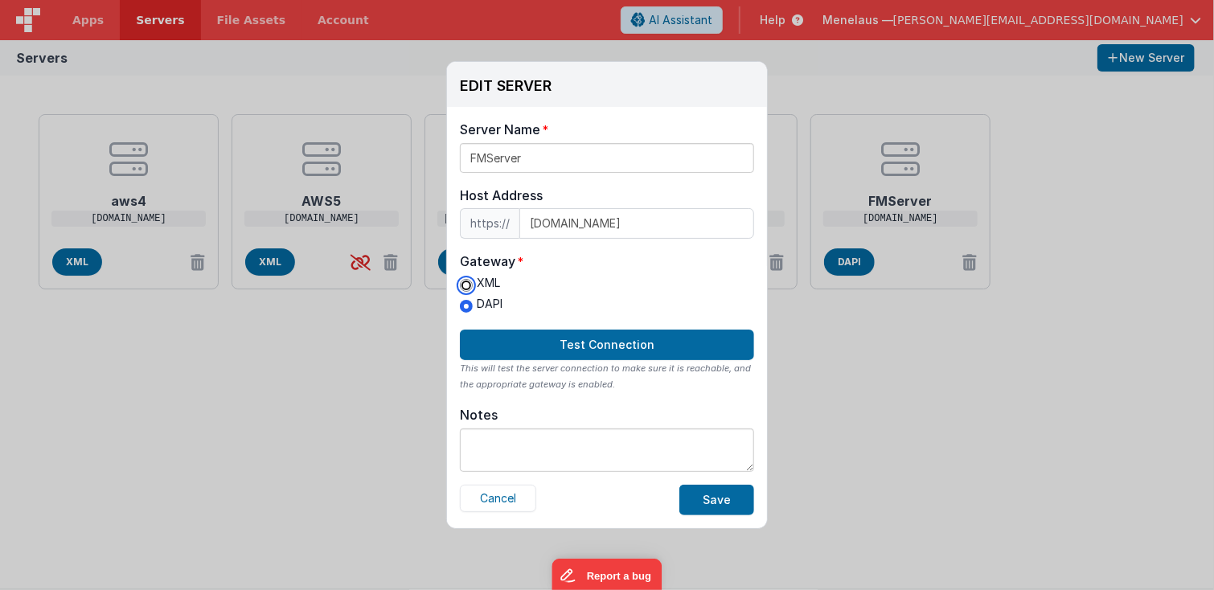
click at [464, 286] on input "XML" at bounding box center [466, 285] width 13 height 13
radio input "true"
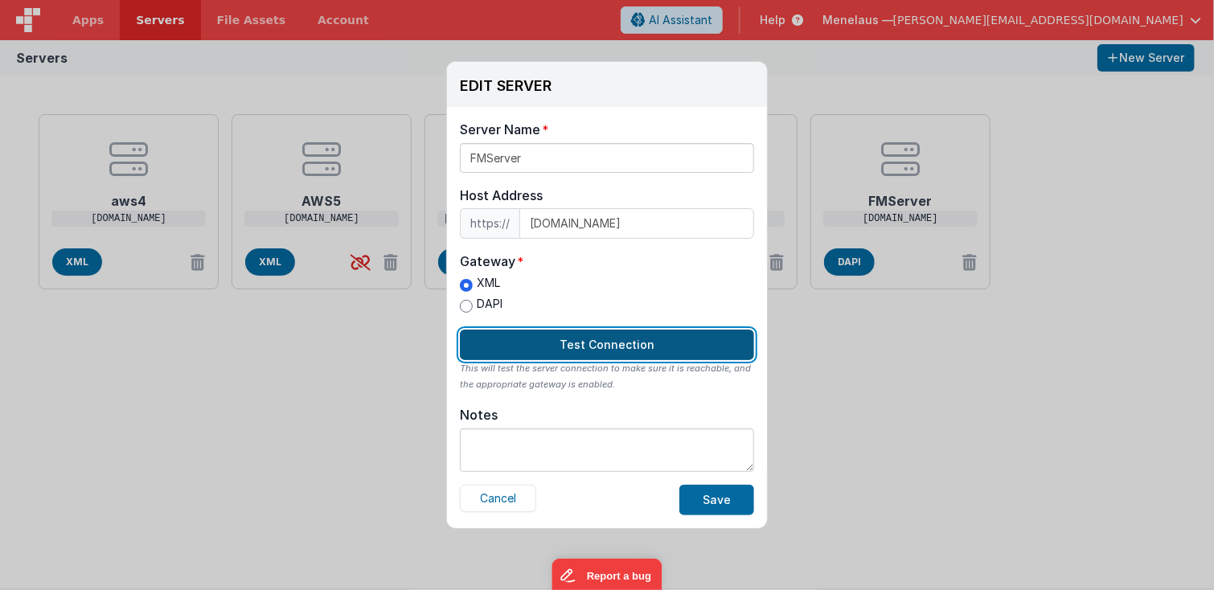
click at [589, 339] on button "Test Connection" at bounding box center [607, 345] width 294 height 31
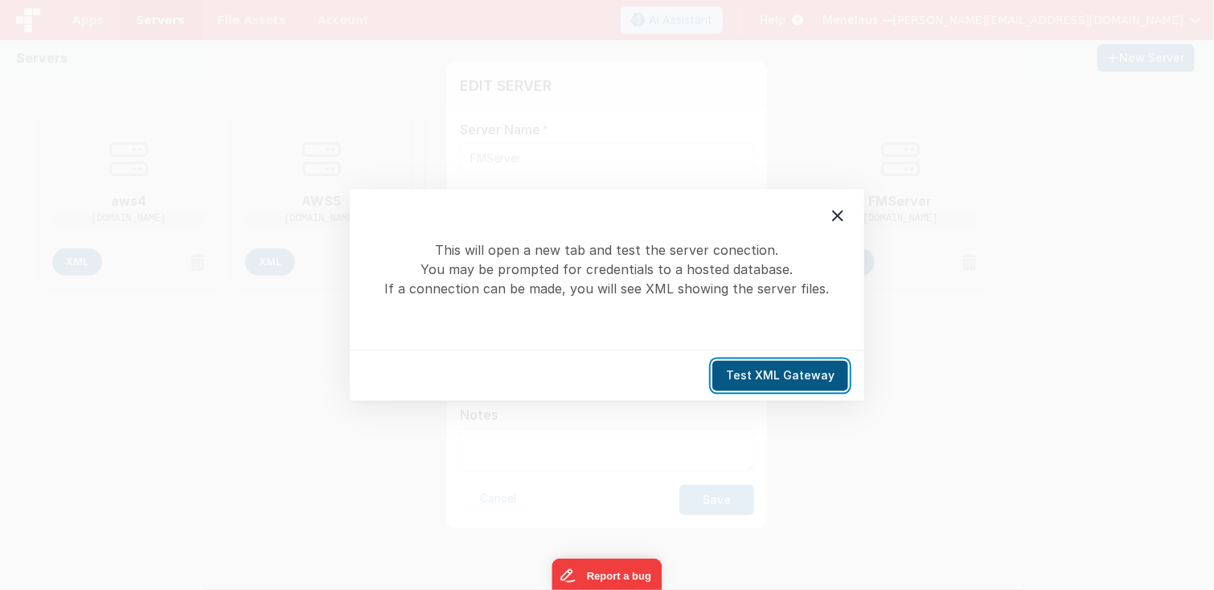
click at [795, 379] on button "Test XML Gateway" at bounding box center [781, 376] width 136 height 31
click at [841, 222] on icon at bounding box center [837, 216] width 19 height 19
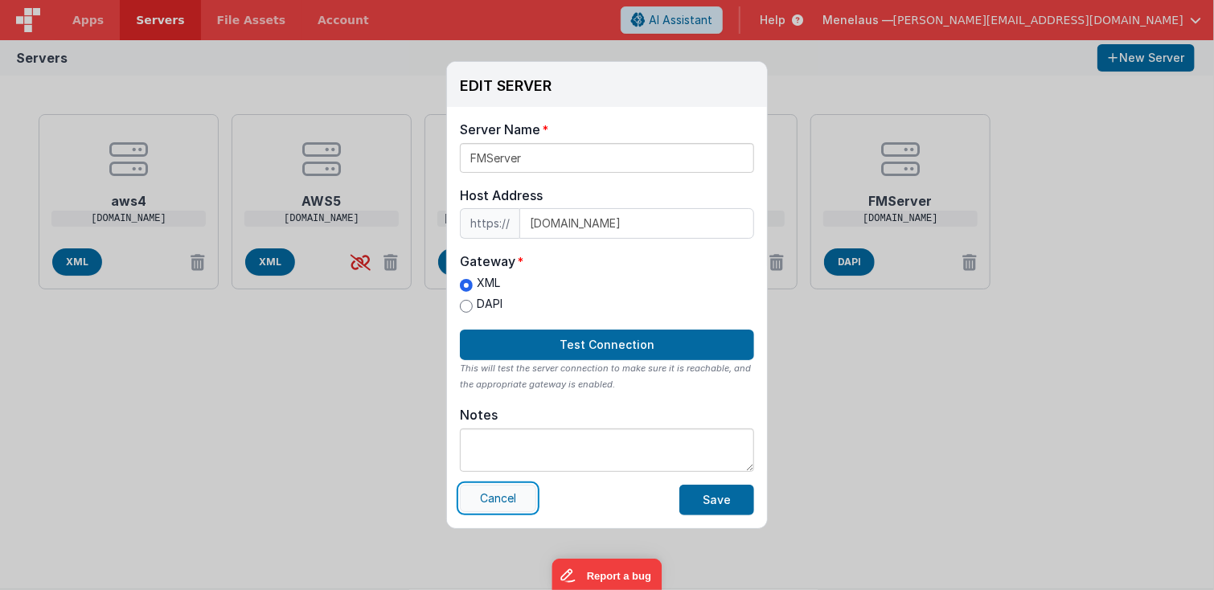
click at [504, 498] on button "Cancel" at bounding box center [498, 498] width 76 height 27
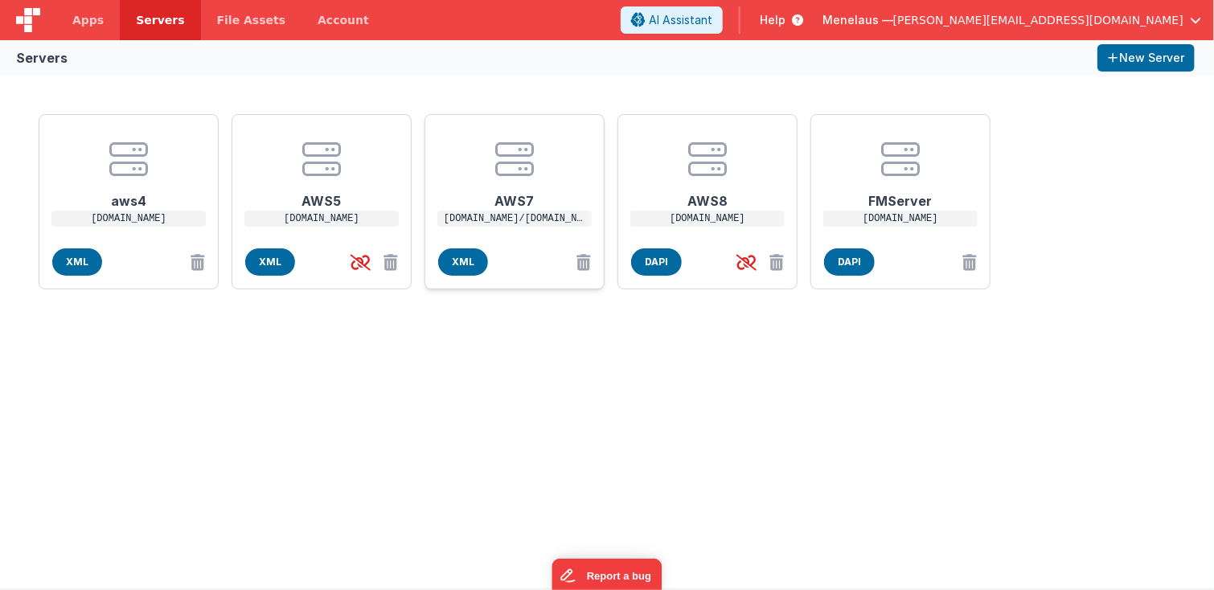
click at [498, 193] on h1 "AWS7" at bounding box center [514, 195] width 129 height 32
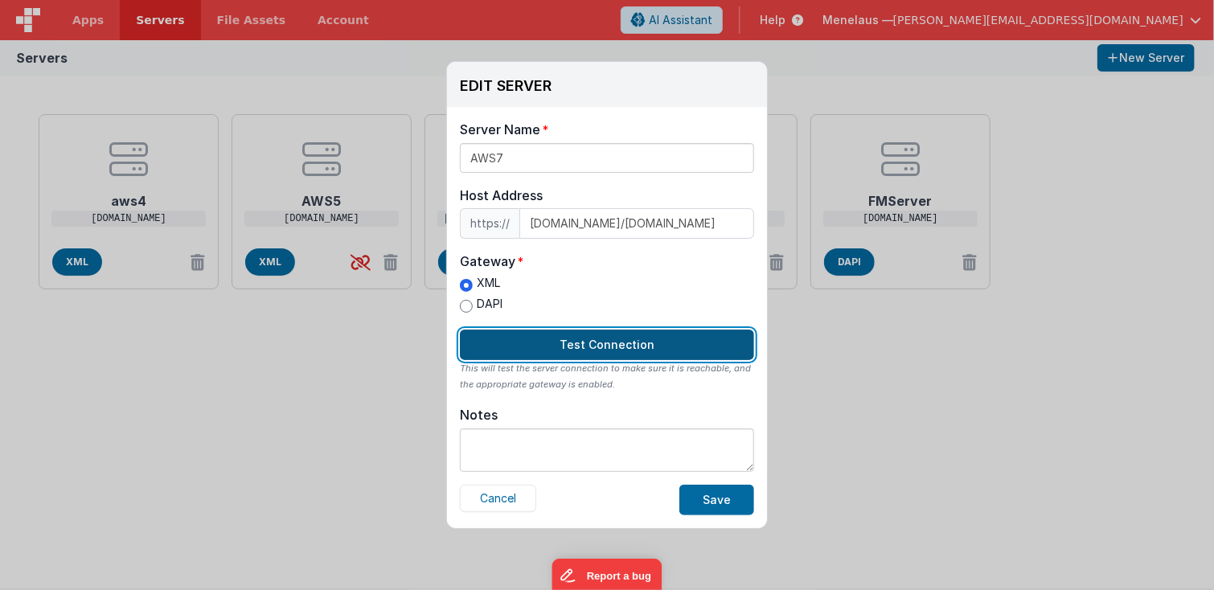
click at [638, 334] on button "Test Connection" at bounding box center [607, 345] width 294 height 31
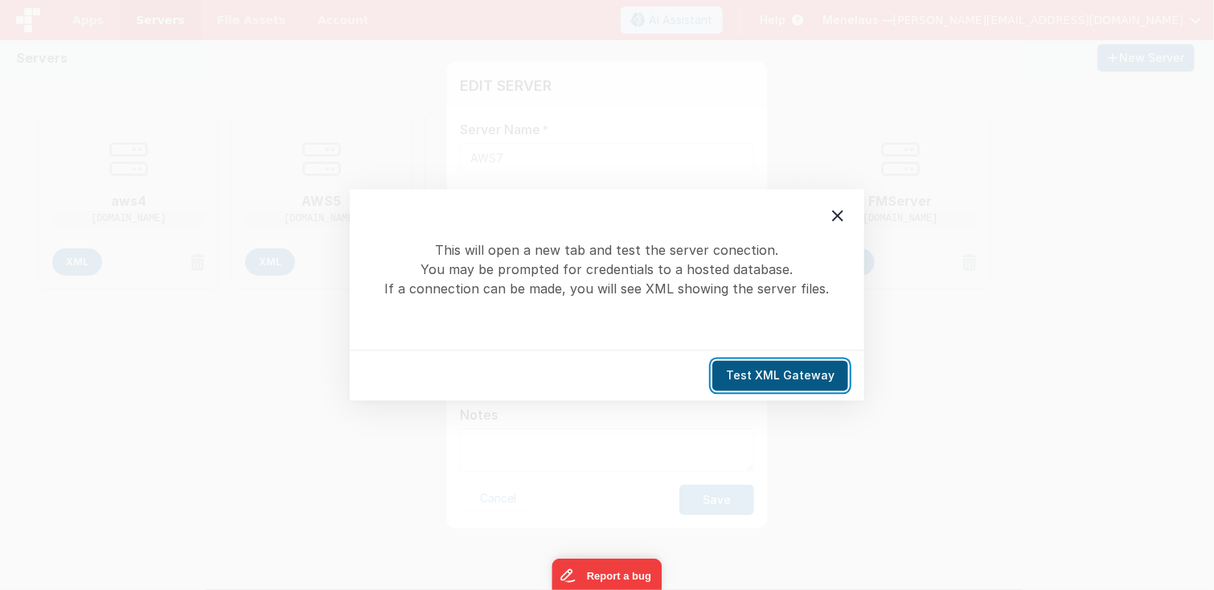
click at [803, 370] on button "Test XML Gateway" at bounding box center [781, 376] width 136 height 31
click at [833, 218] on icon at bounding box center [837, 216] width 19 height 19
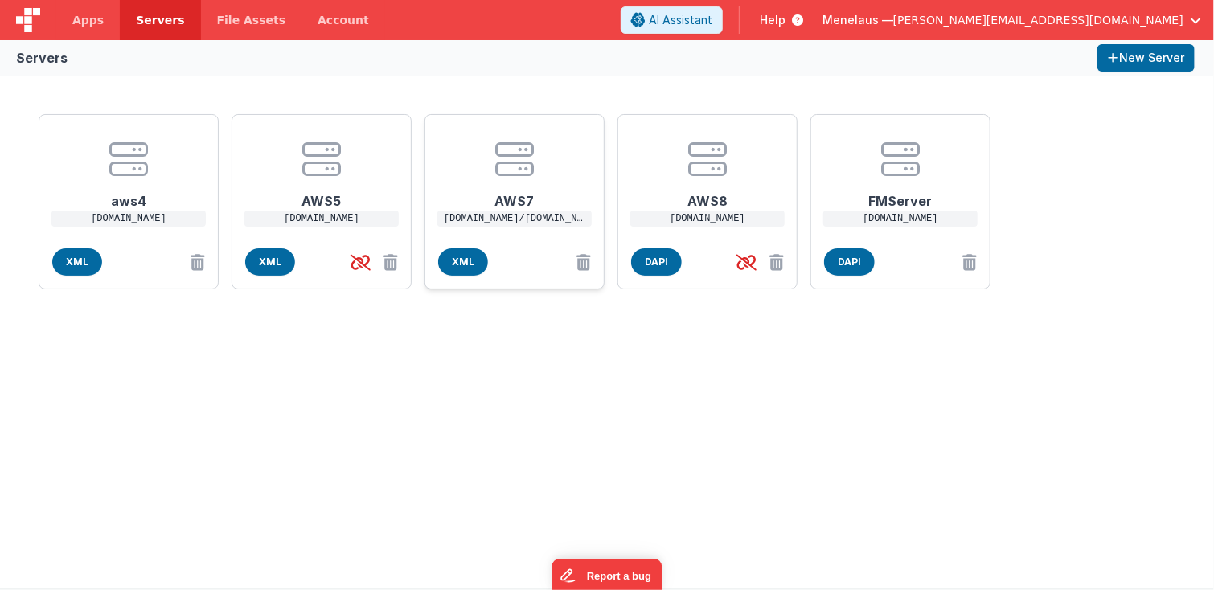
click at [508, 192] on h1 "AWS7" at bounding box center [514, 195] width 129 height 32
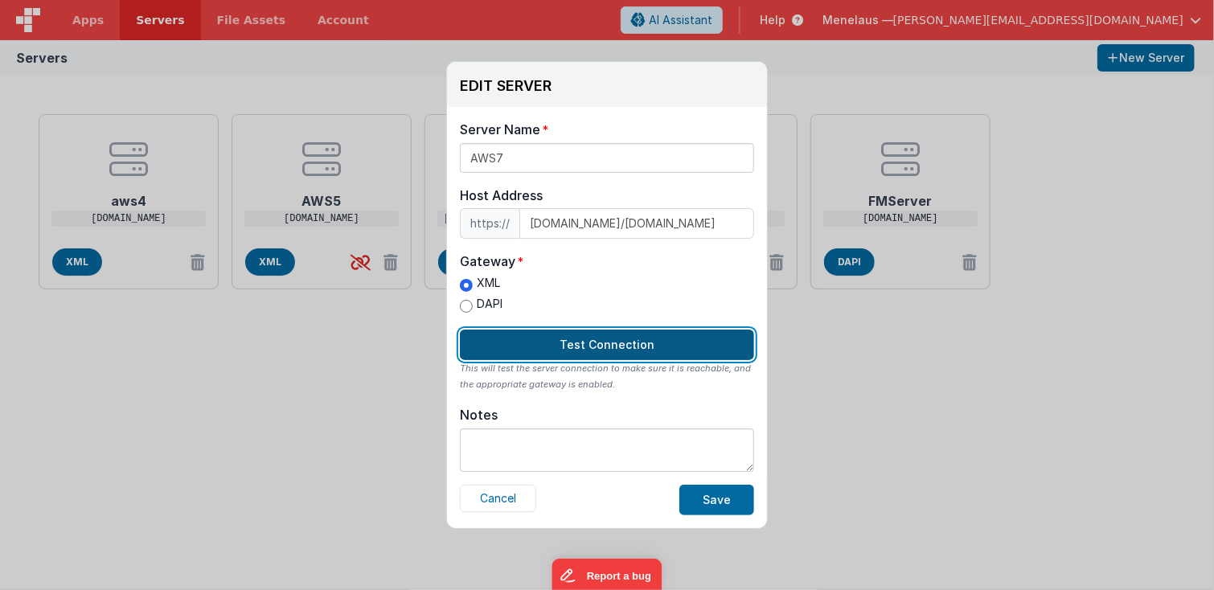
click at [613, 340] on button "Test Connection" at bounding box center [607, 345] width 294 height 31
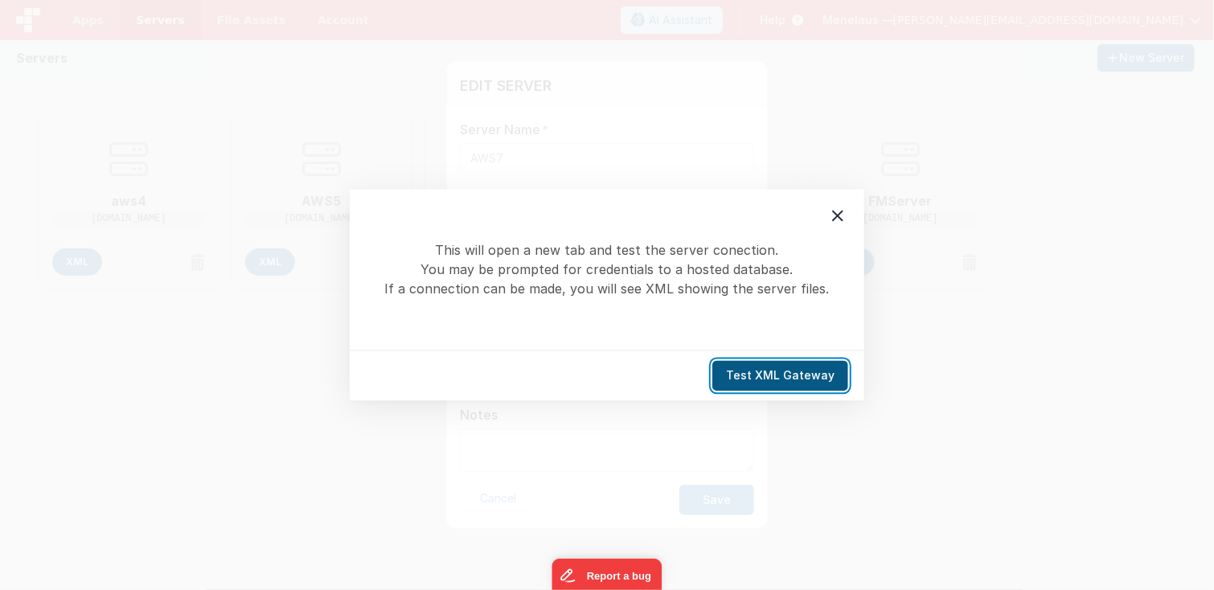
click at [753, 374] on button "Test XML Gateway" at bounding box center [781, 376] width 136 height 31
click at [835, 212] on icon at bounding box center [837, 216] width 19 height 19
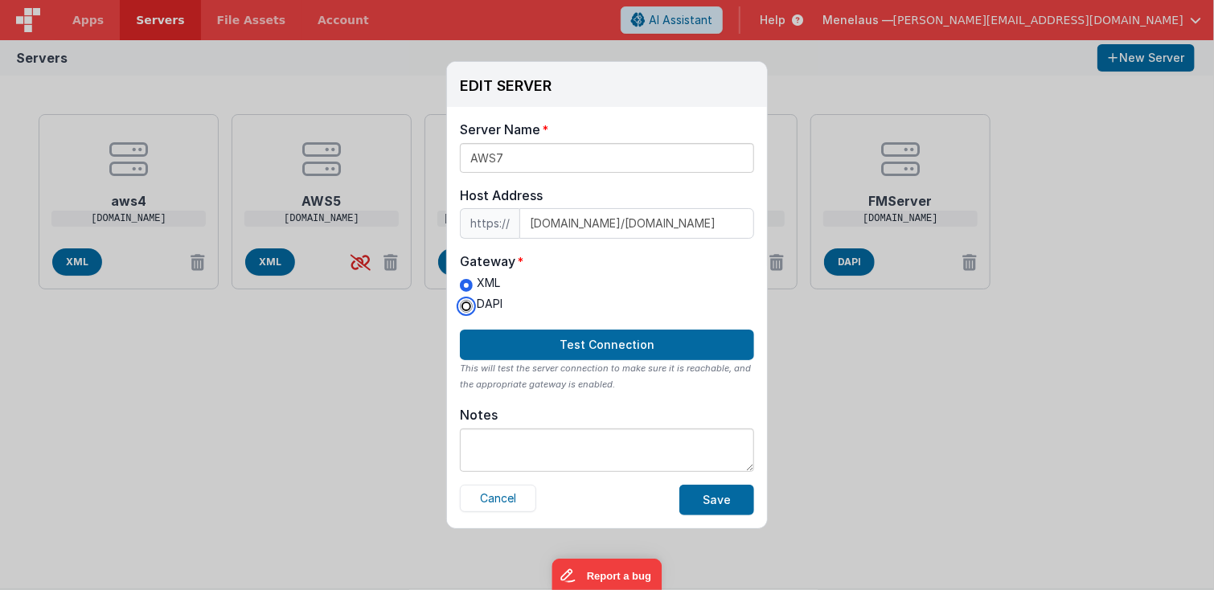
click at [466, 306] on input "DAPI" at bounding box center [466, 306] width 13 height 13
radio input "true"
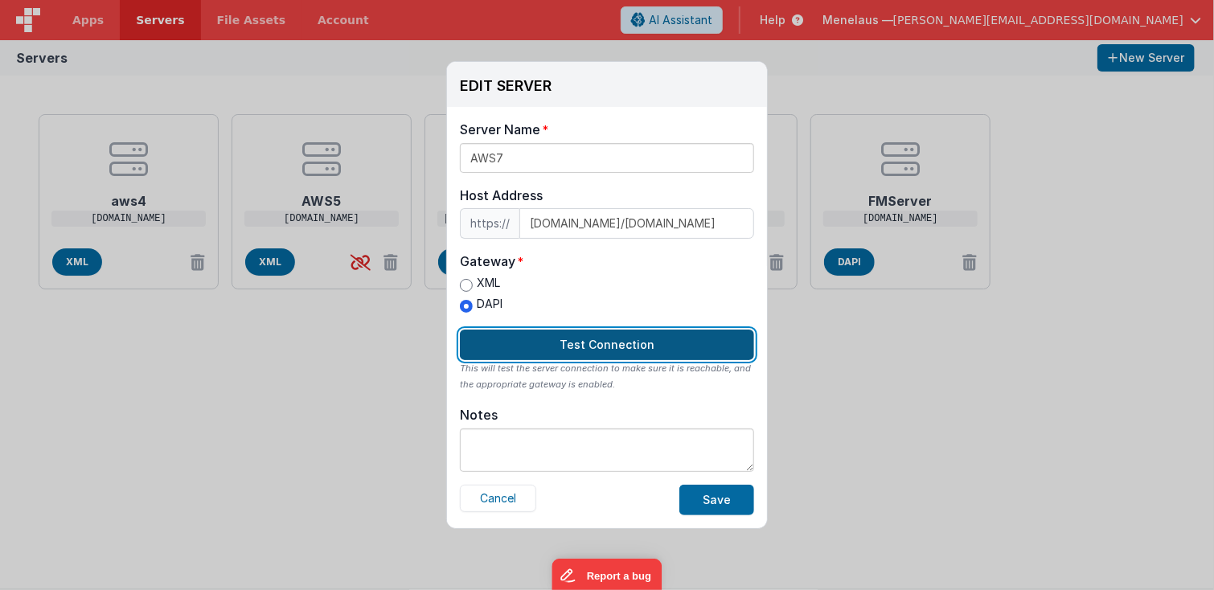
click at [585, 344] on button "Test Connection" at bounding box center [607, 345] width 294 height 31
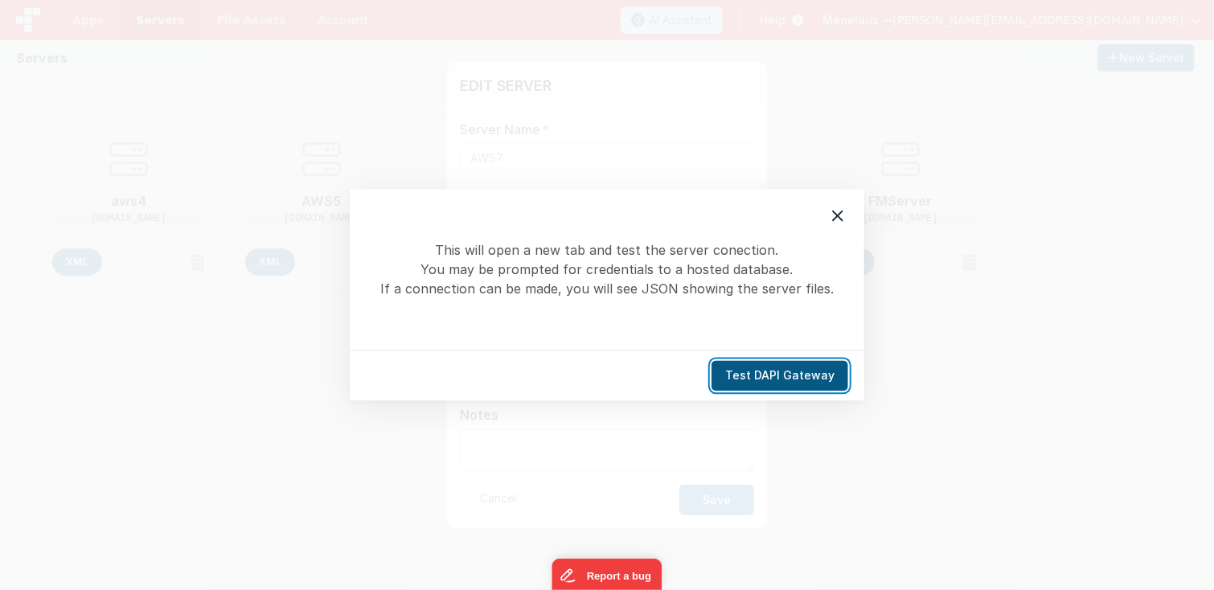
click at [773, 370] on button "Test DAPI Gateway" at bounding box center [780, 376] width 137 height 31
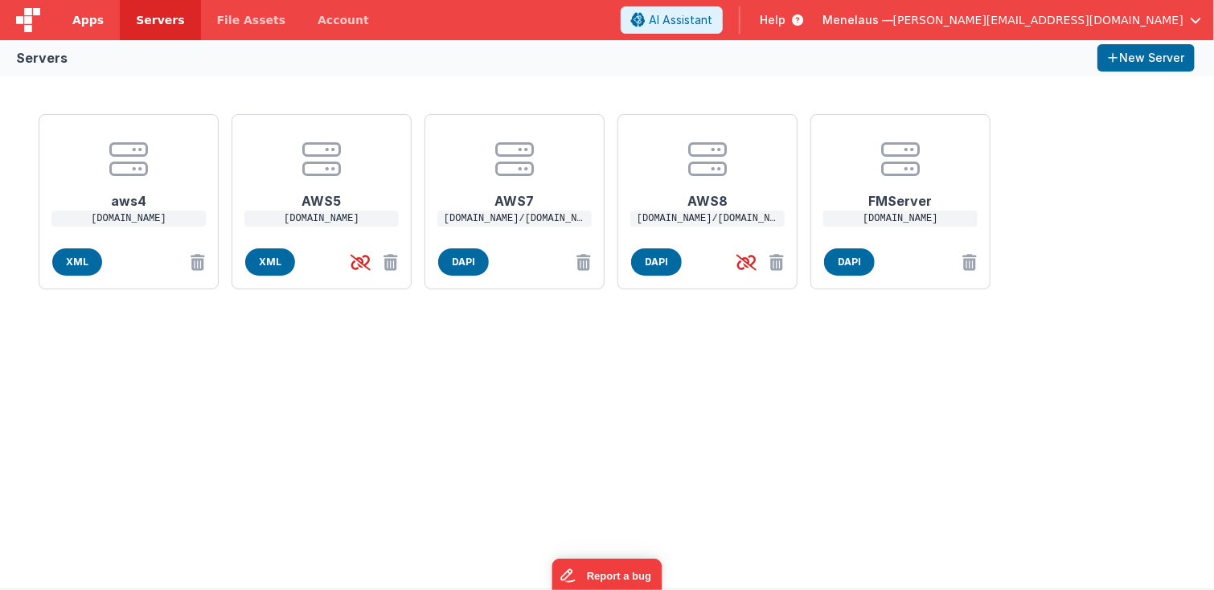
click at [91, 20] on span "Apps" at bounding box center [87, 20] width 31 height 16
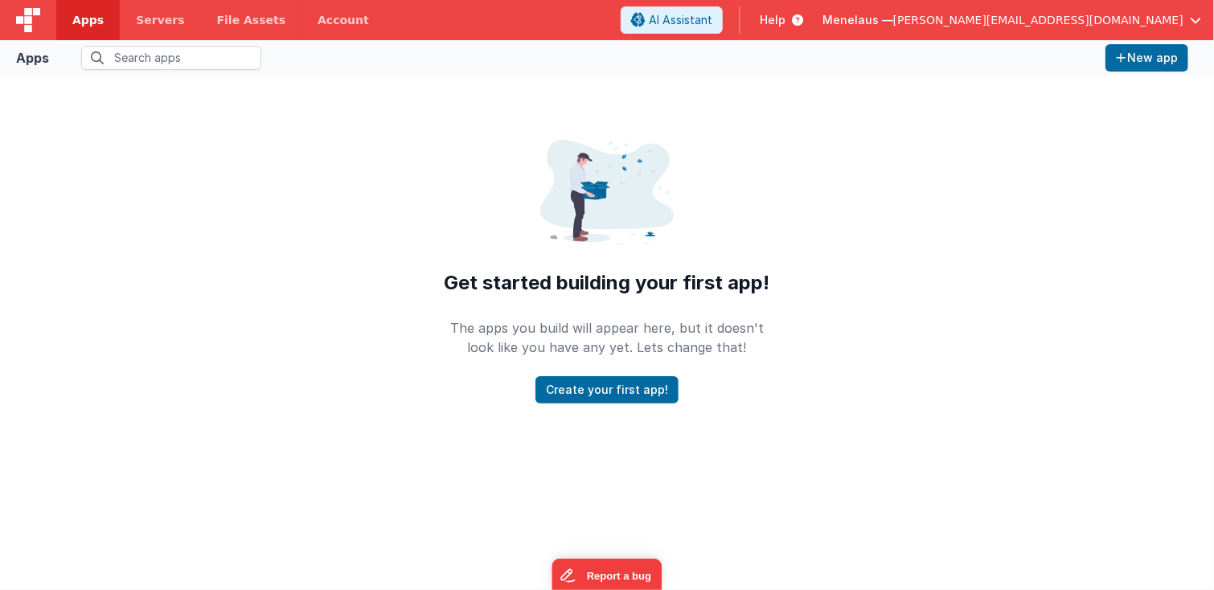
click at [280, 220] on div "Get started building your first app! The apps you build will appear here, but i…" at bounding box center [607, 248] width 1214 height 344
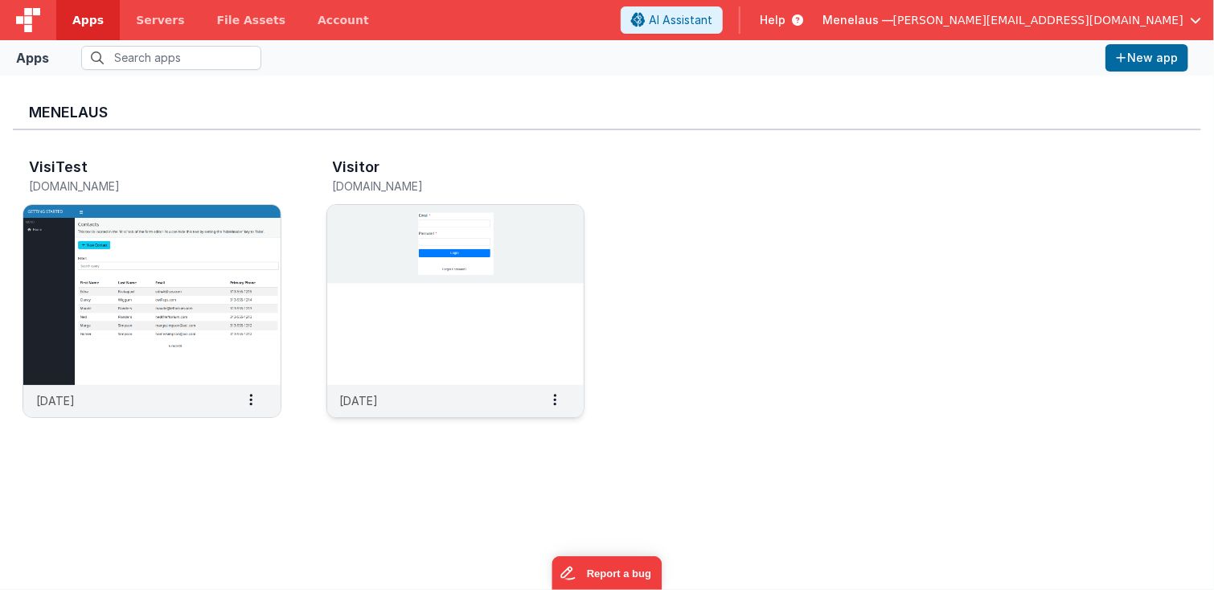
click at [559, 322] on img at bounding box center [455, 295] width 257 height 180
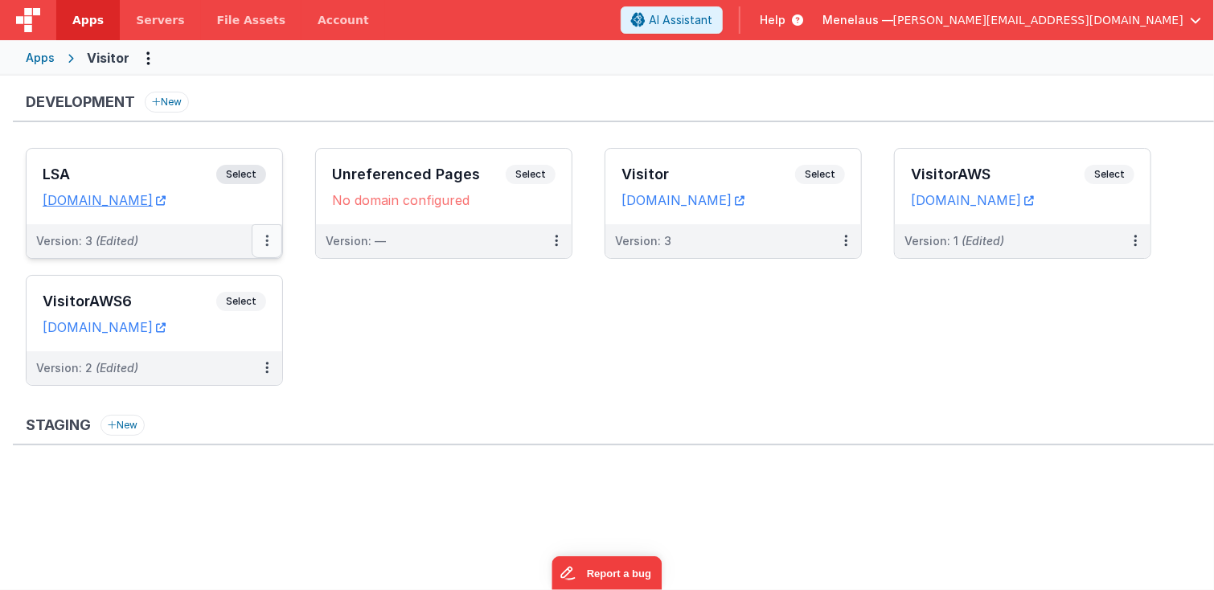
click at [267, 240] on icon at bounding box center [266, 240] width 3 height 1
click at [187, 277] on link "Edit" at bounding box center [212, 277] width 142 height 29
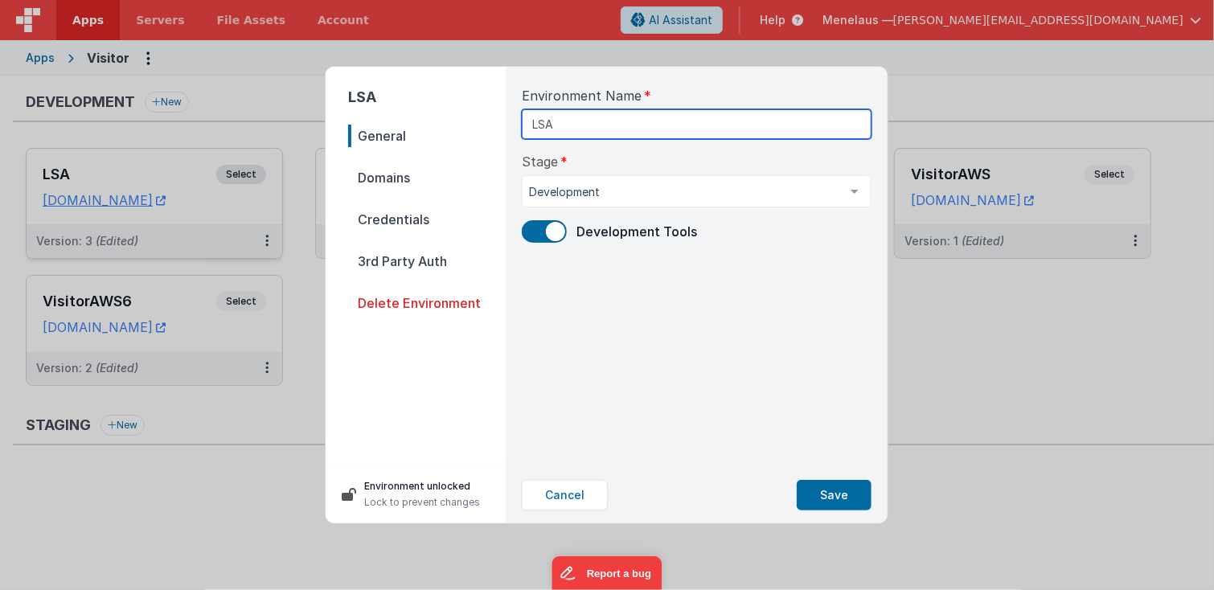
click at [589, 125] on input "LSA" at bounding box center [697, 124] width 350 height 30
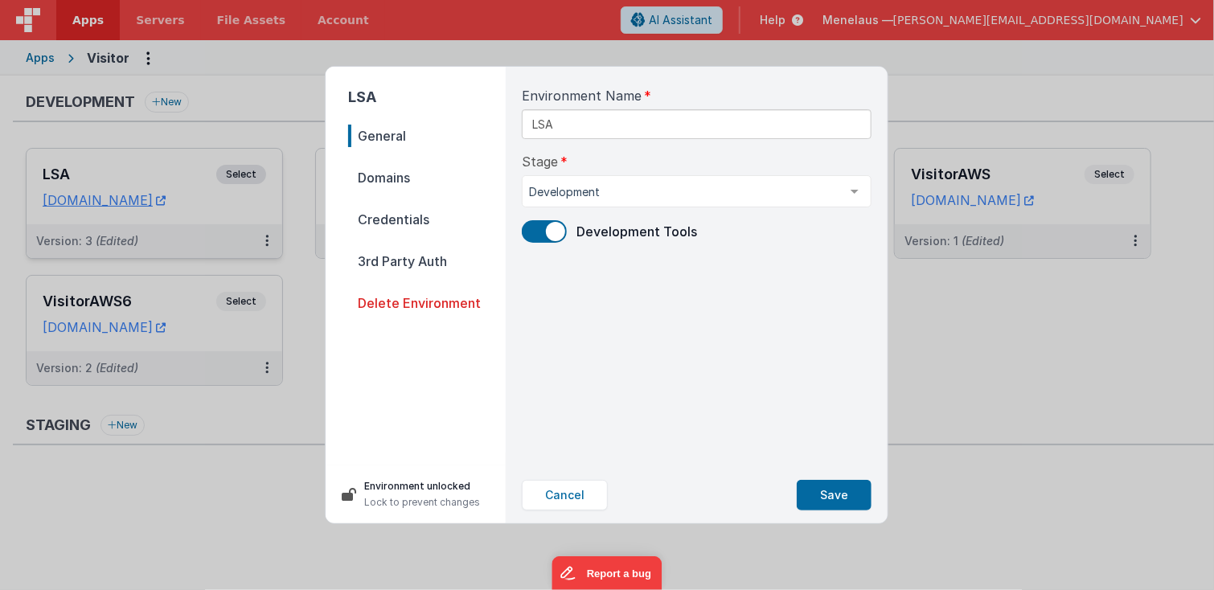
click at [392, 176] on span "Domains" at bounding box center [427, 177] width 158 height 23
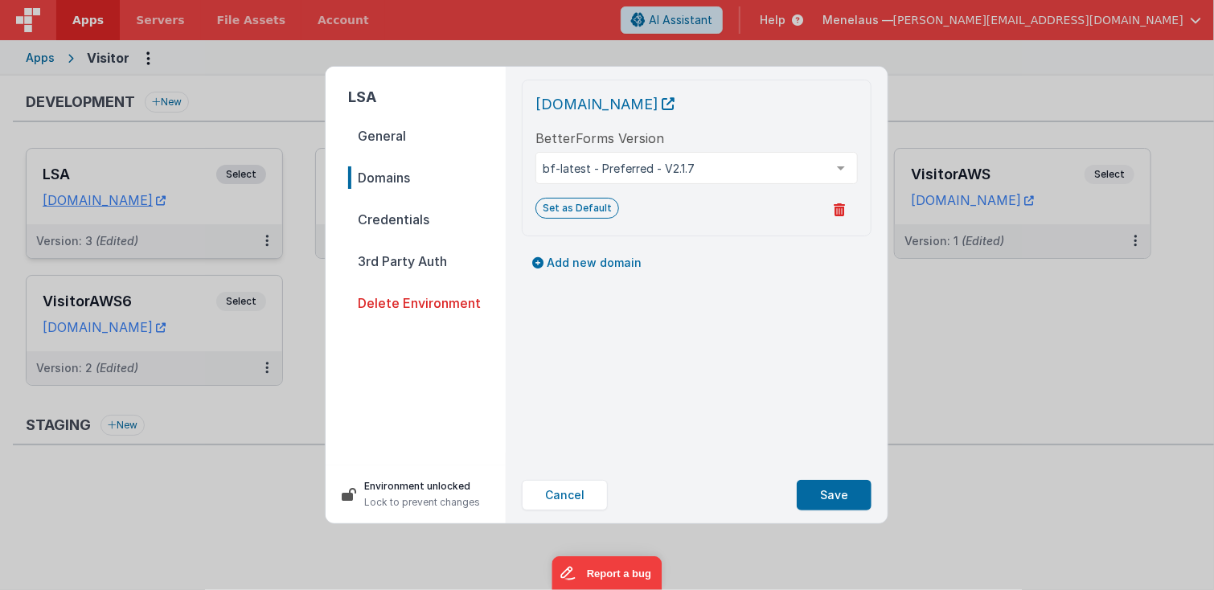
click at [401, 218] on span "Credentials" at bounding box center [427, 219] width 158 height 23
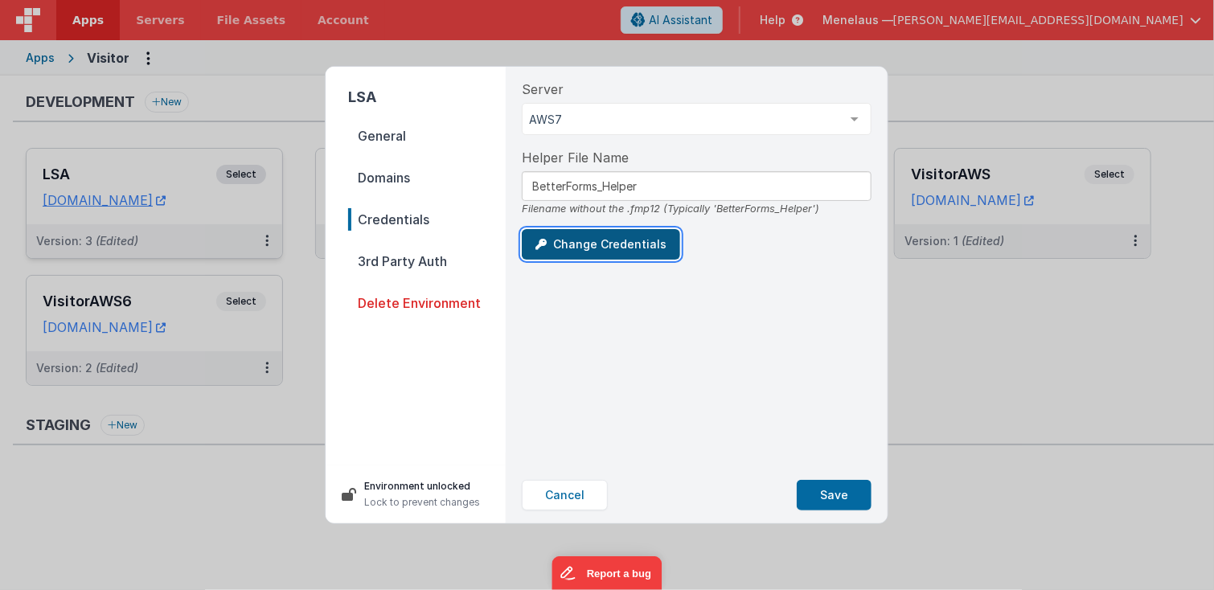
click at [594, 241] on button "Change Credentials" at bounding box center [601, 244] width 158 height 31
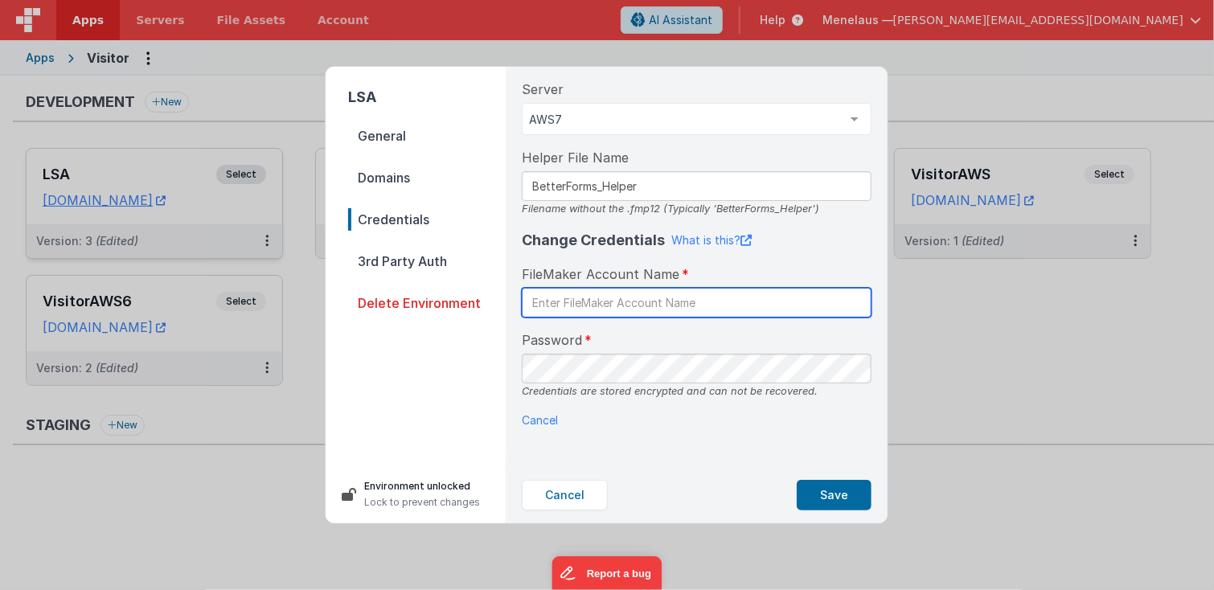
click at [639, 302] on input "text" at bounding box center [697, 303] width 350 height 30
click at [575, 304] on input "text" at bounding box center [697, 303] width 350 height 30
paste input "betterforms1"
type input "betterforms1"
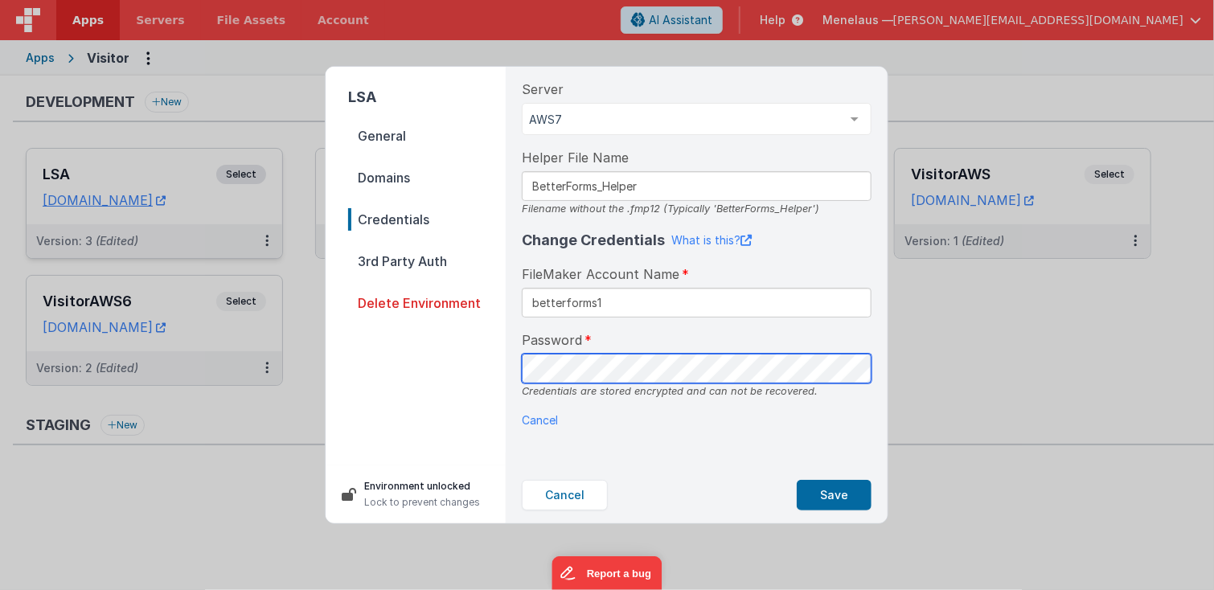
click at [498, 373] on div "LSA General Domains Credentials 3rd Party Auth Delete Environment Environment u…" at bounding box center [607, 295] width 562 height 457
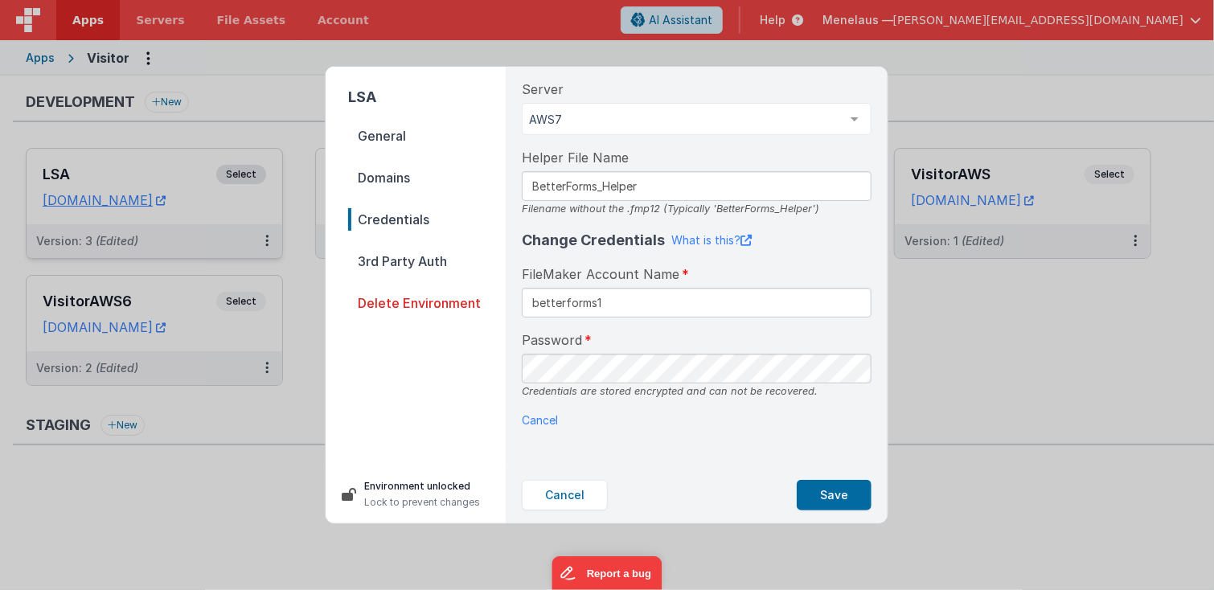
click at [721, 483] on div "Cancel Save" at bounding box center [697, 495] width 350 height 31
click at [847, 494] on button "Save" at bounding box center [834, 495] width 75 height 31
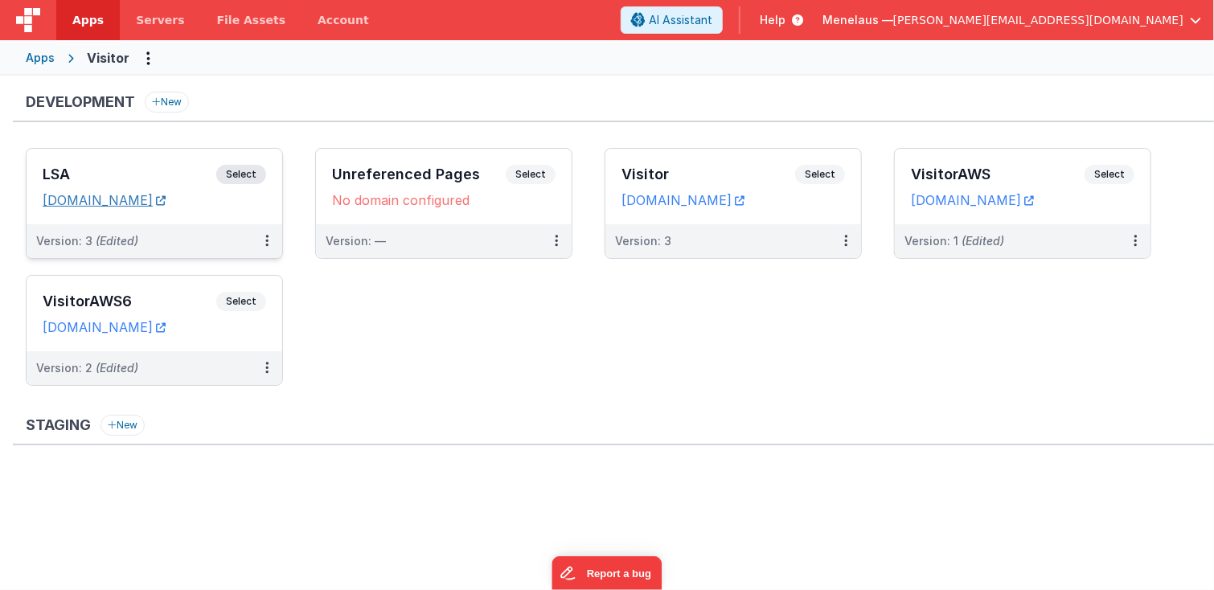
click at [154, 202] on link "lsa.clientportal.cloud" at bounding box center [104, 200] width 123 height 16
click at [263, 238] on button at bounding box center [267, 241] width 31 height 34
click at [238, 279] on link "Edit" at bounding box center [212, 277] width 142 height 29
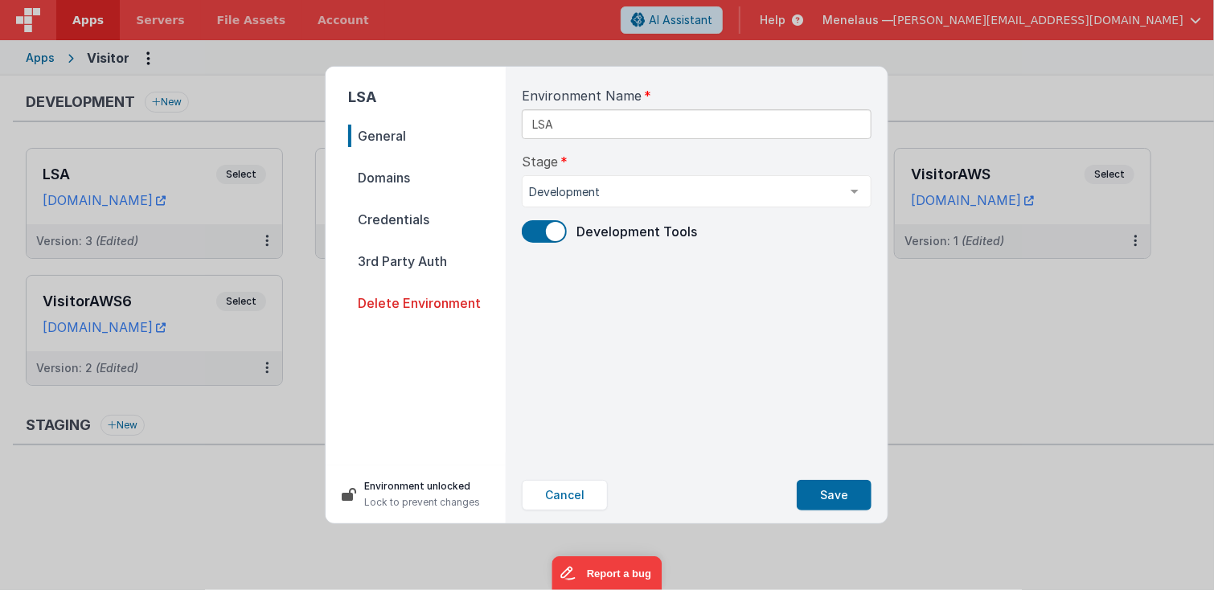
click at [397, 214] on span "Credentials" at bounding box center [427, 219] width 158 height 23
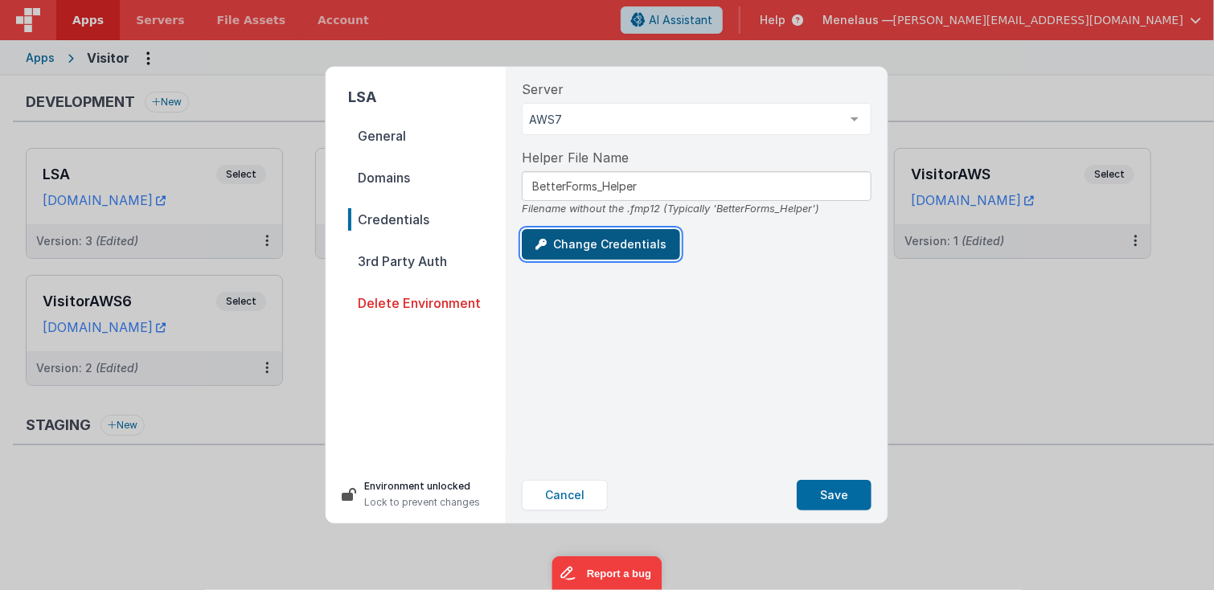
click at [598, 236] on button "Change Credentials" at bounding box center [601, 244] width 158 height 31
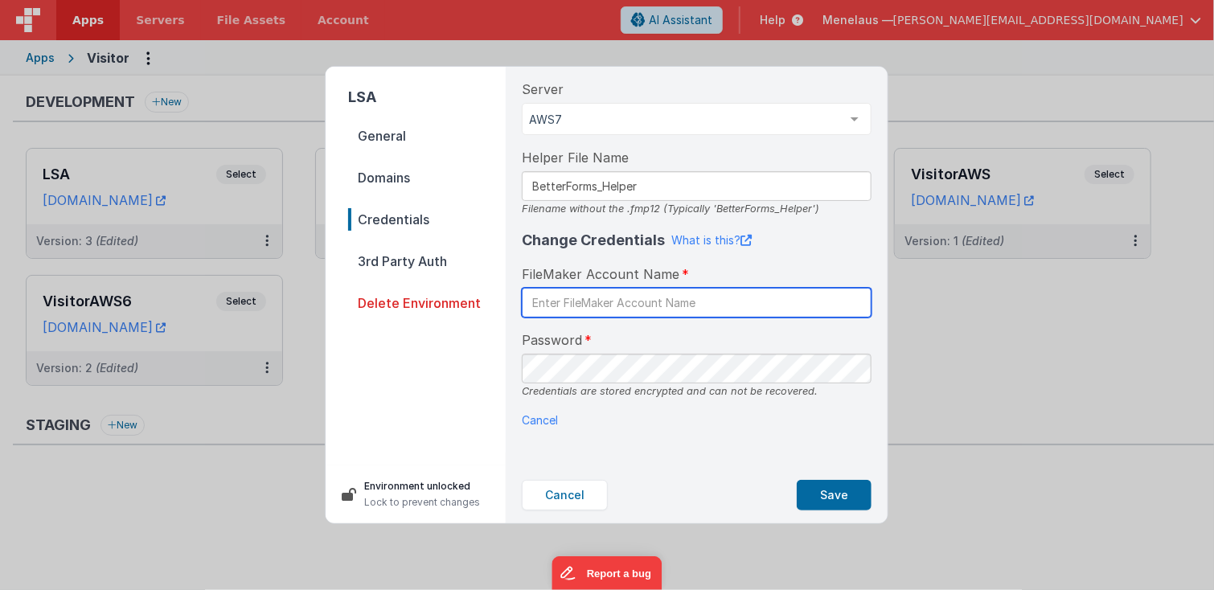
click at [623, 306] on input "text" at bounding box center [697, 303] width 350 height 30
type input "betterforms1"
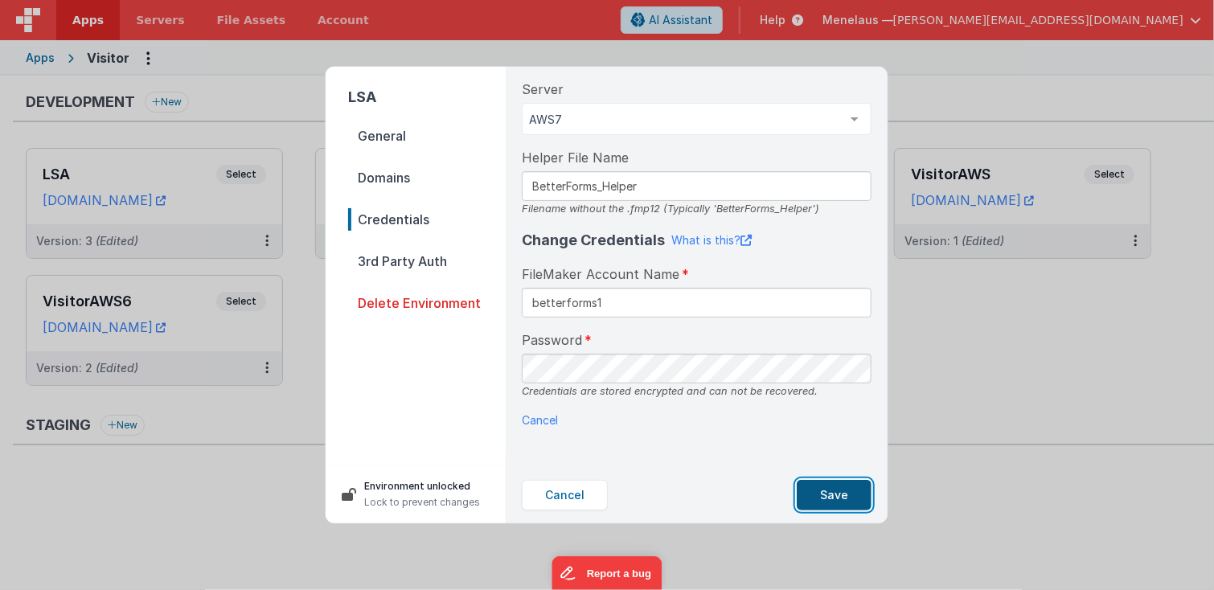
click at [839, 492] on button "Save" at bounding box center [834, 495] width 75 height 31
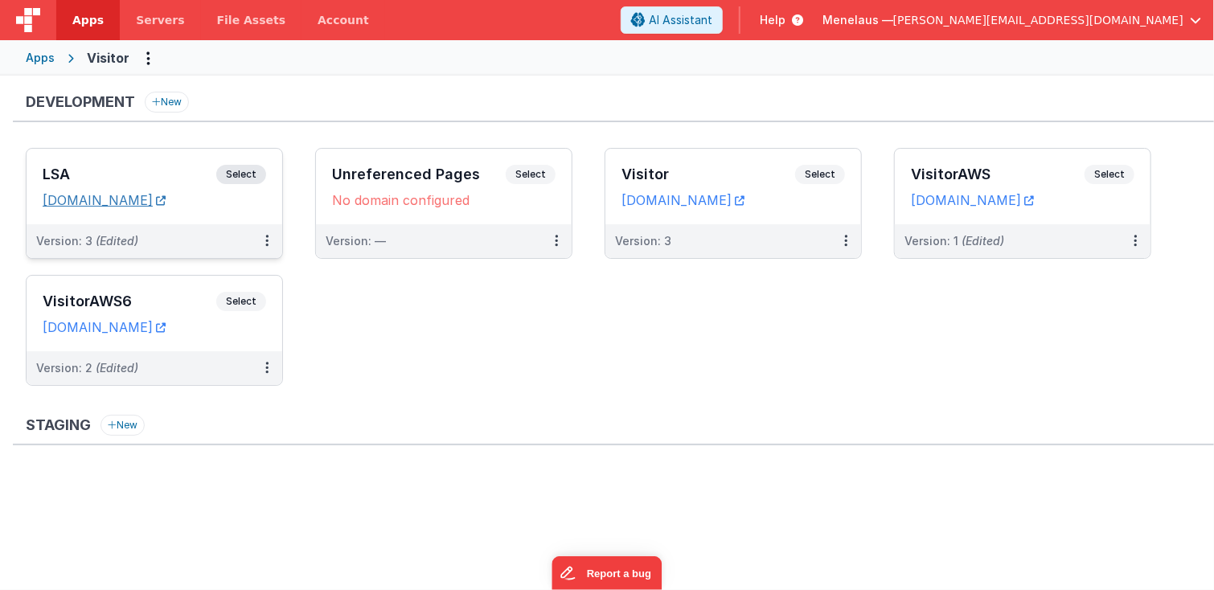
click at [129, 196] on link "lsa.clientportal.cloud" at bounding box center [104, 200] width 123 height 16
